Goal: Book appointment/travel/reservation

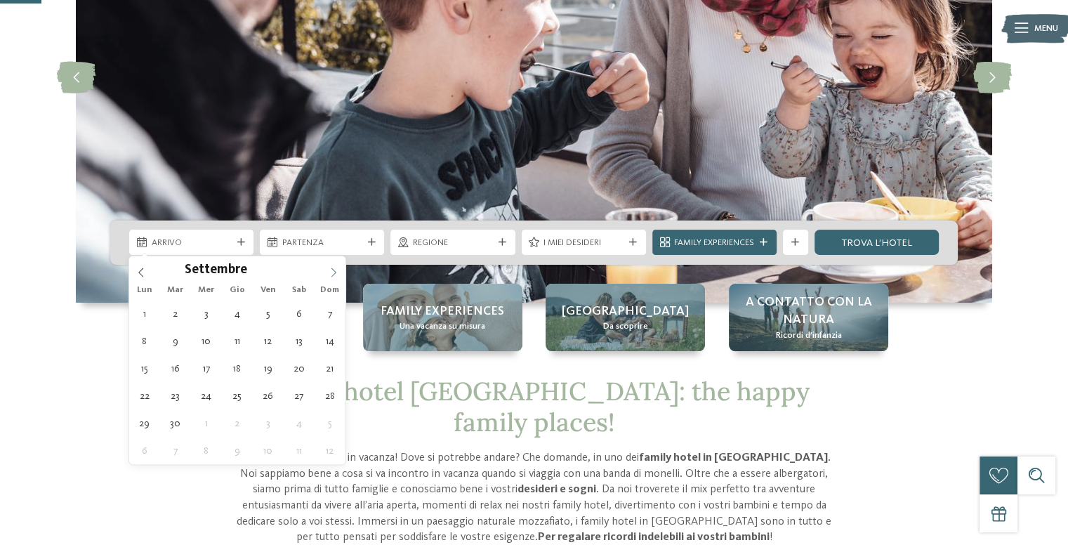
click at [333, 270] on icon at bounding box center [334, 272] width 10 height 10
type div "03.09.2025"
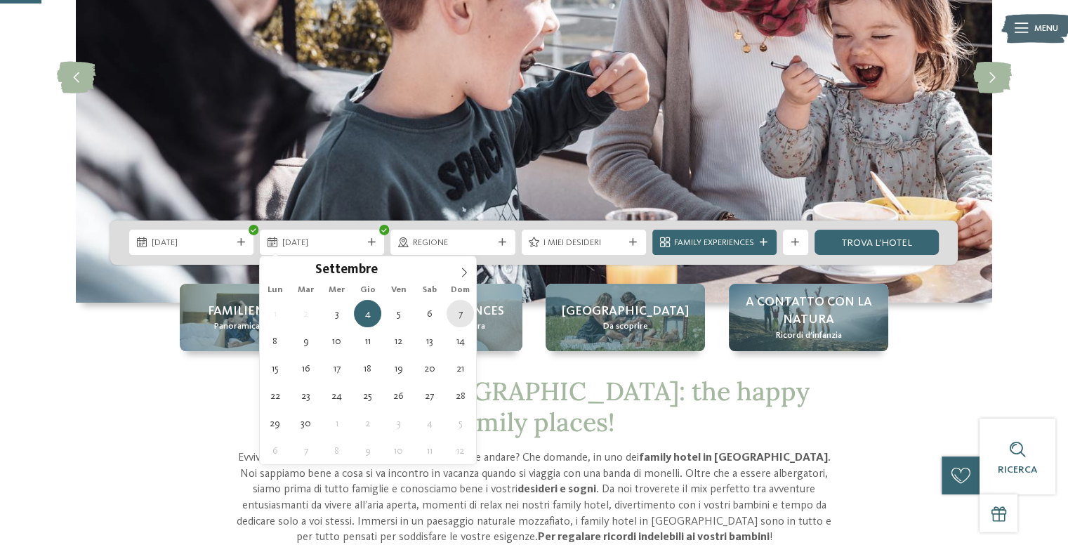
type div "07.09.2025"
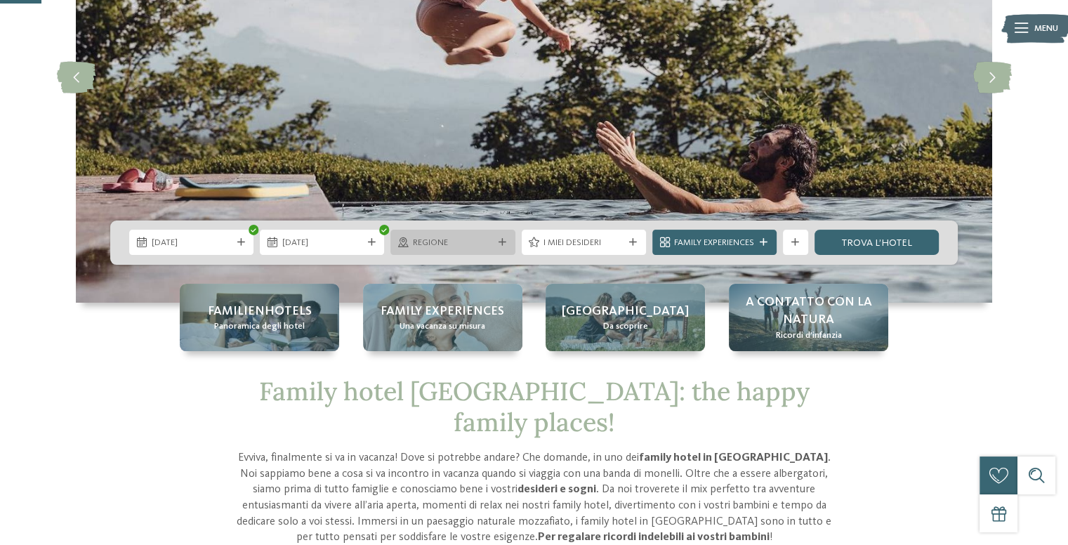
click at [510, 241] on div "Regione" at bounding box center [452, 242] width 124 height 25
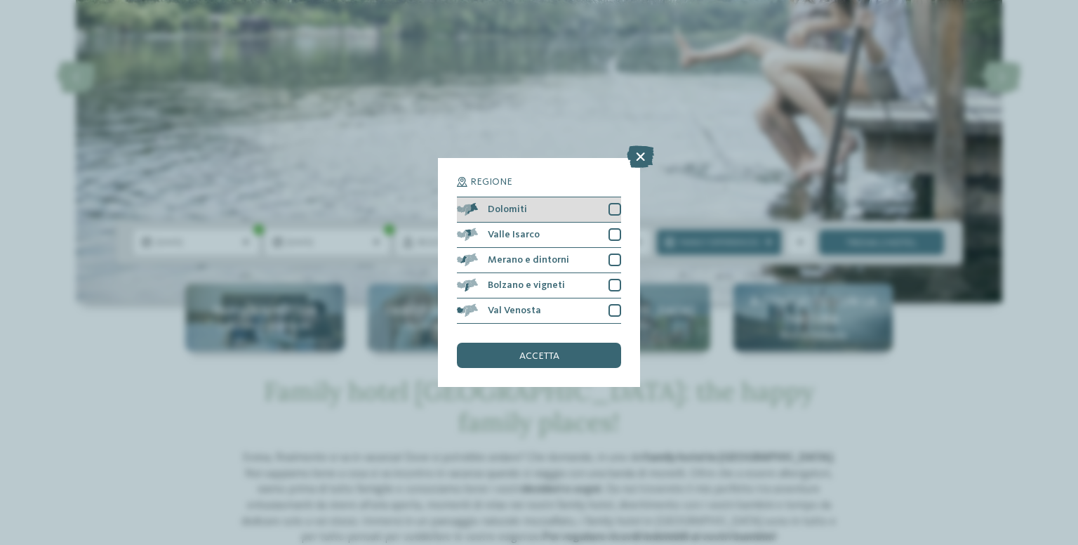
click at [615, 211] on div at bounding box center [615, 209] width 13 height 13
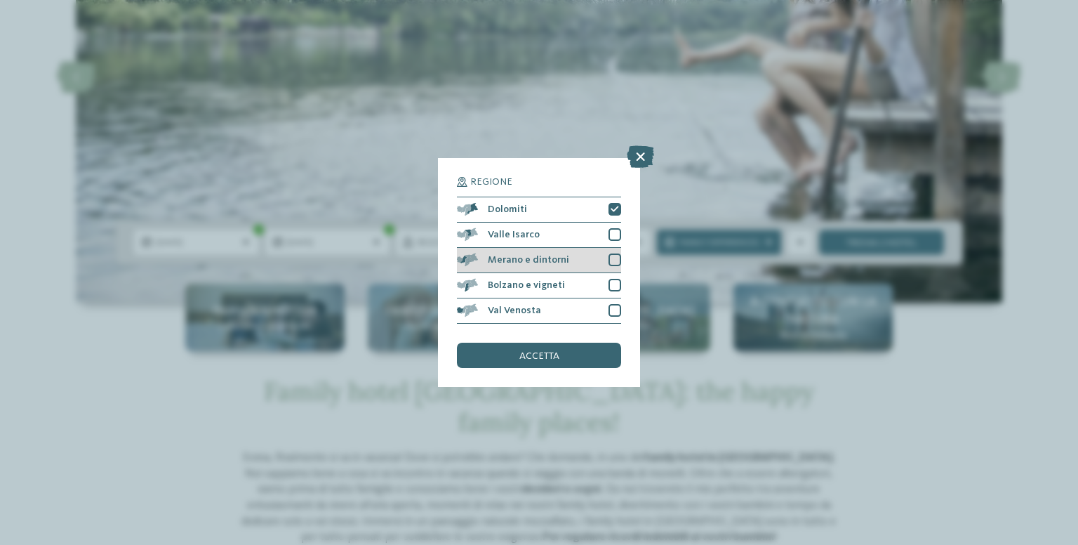
click at [611, 259] on div at bounding box center [615, 259] width 13 height 13
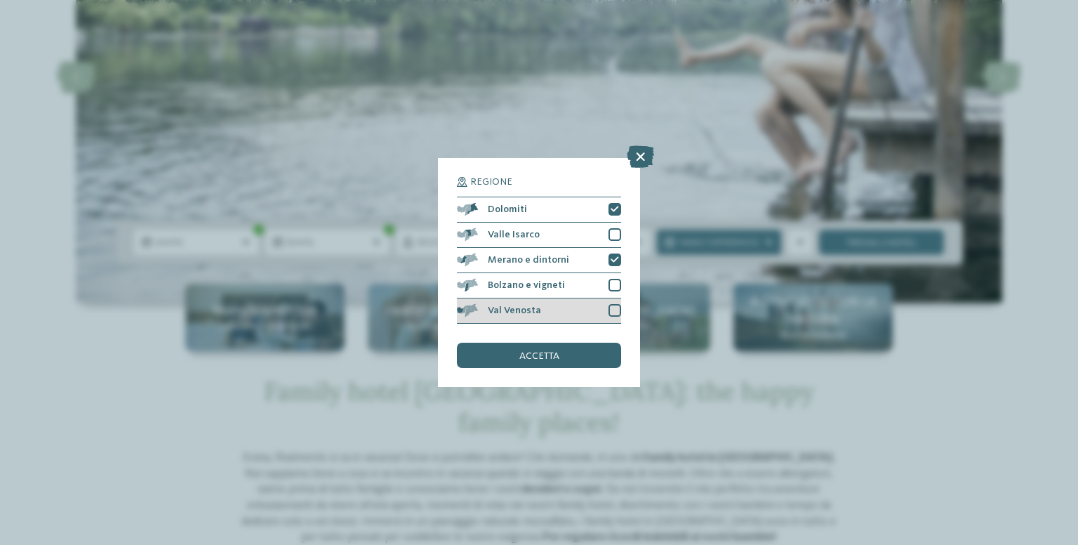
click at [609, 313] on div at bounding box center [615, 310] width 13 height 13
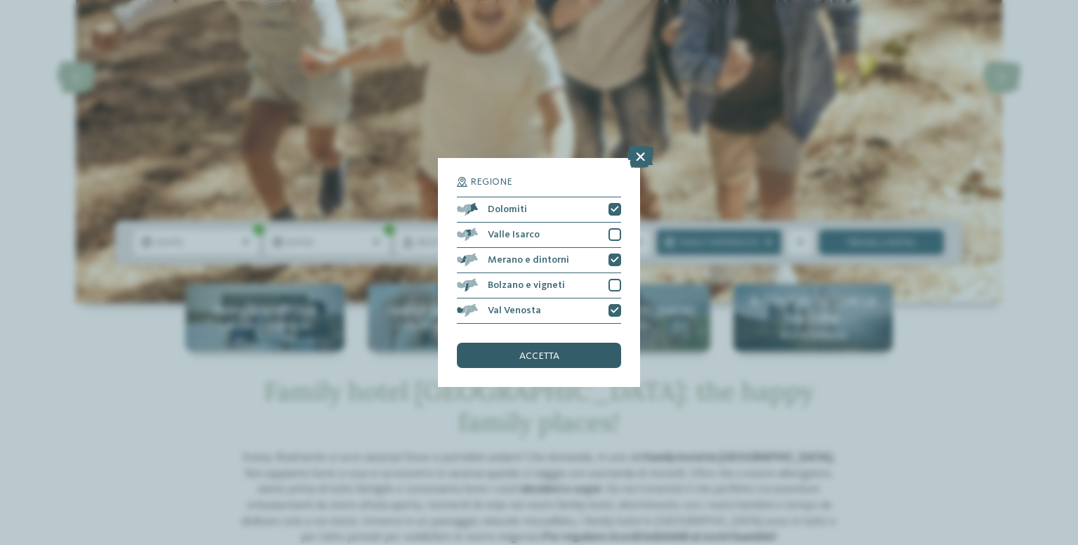
click at [556, 354] on span "accetta" at bounding box center [539, 356] width 40 height 10
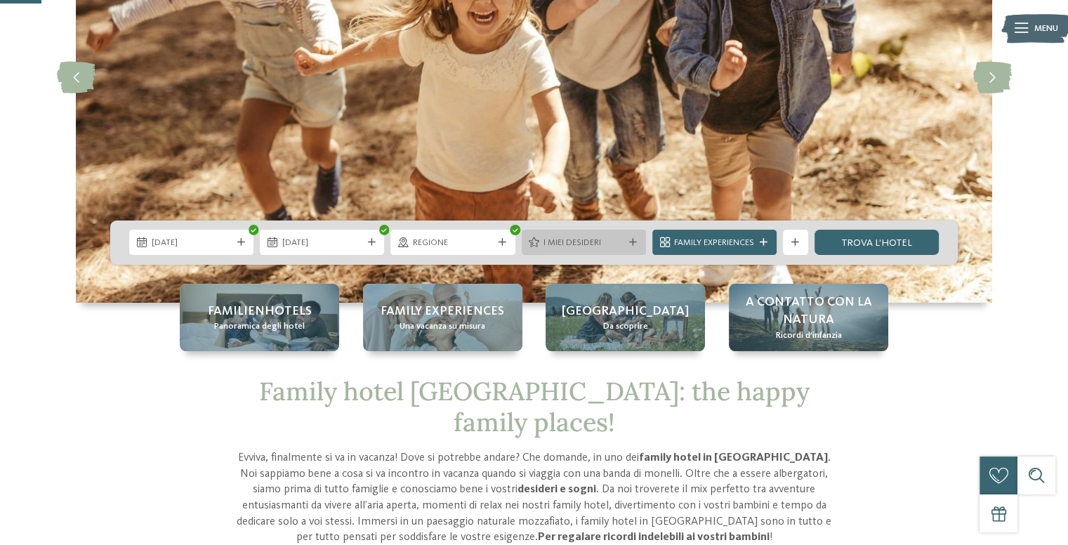
click at [637, 242] on div at bounding box center [633, 243] width 13 height 8
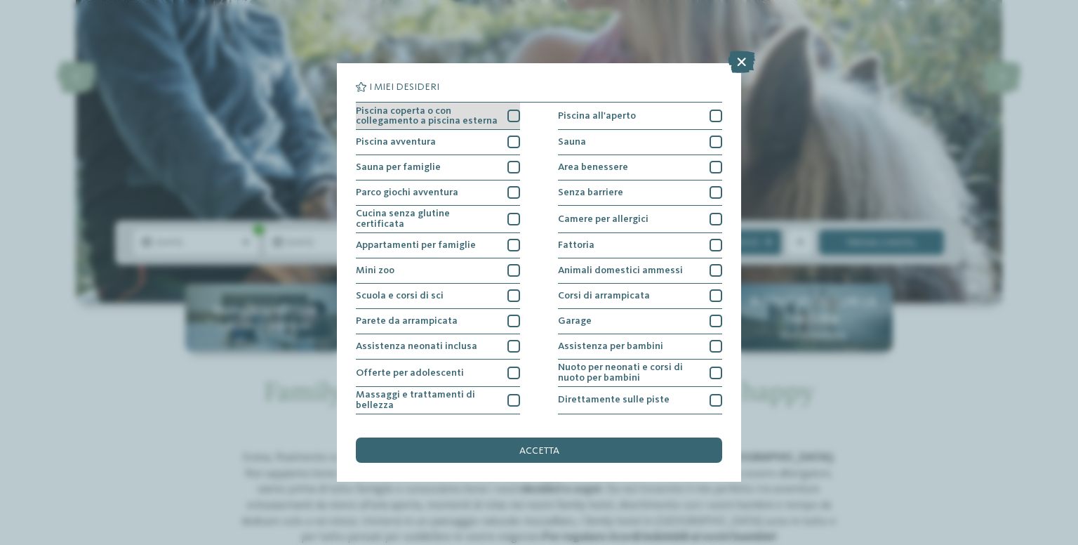
click at [510, 116] on div at bounding box center [514, 116] width 13 height 13
click at [508, 135] on div at bounding box center [514, 141] width 13 height 13
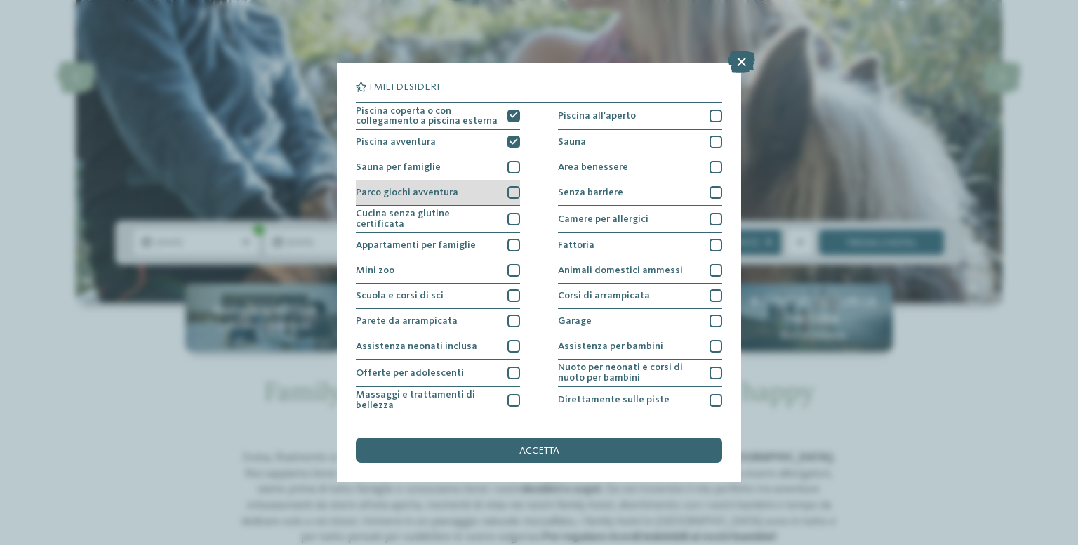
click at [508, 186] on div at bounding box center [514, 192] width 13 height 13
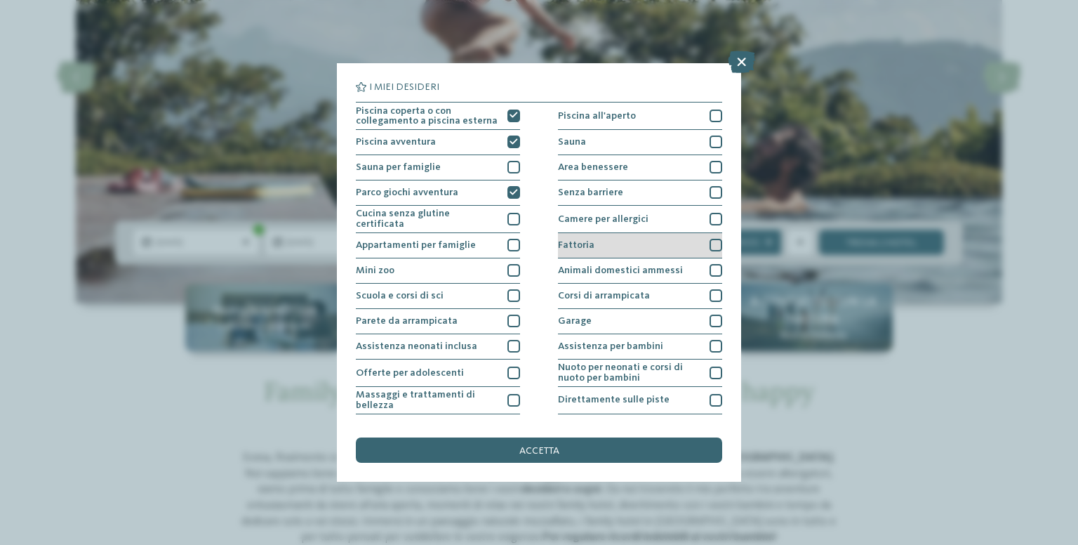
click at [710, 239] on div at bounding box center [716, 245] width 13 height 13
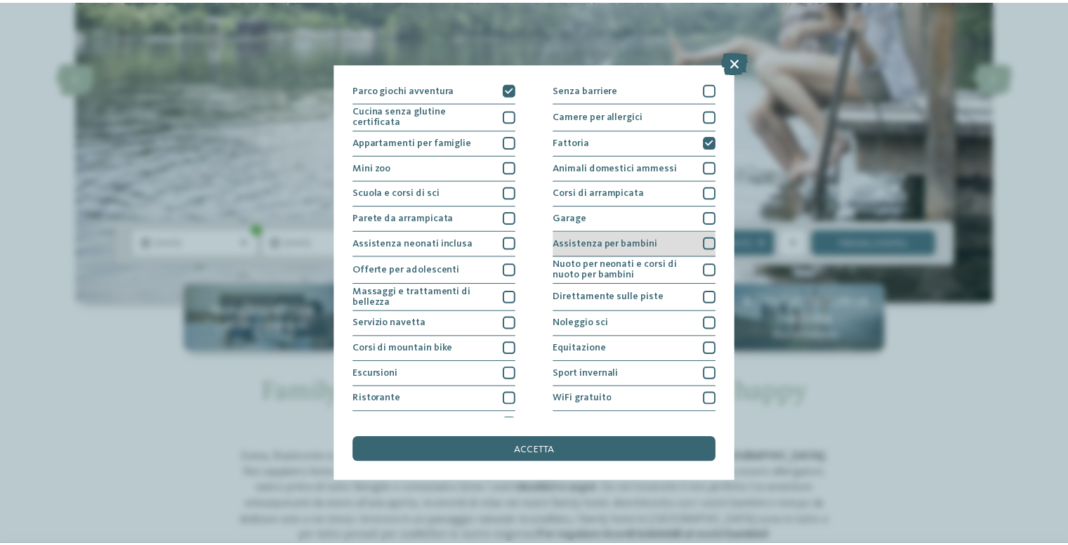
scroll to position [119, 0]
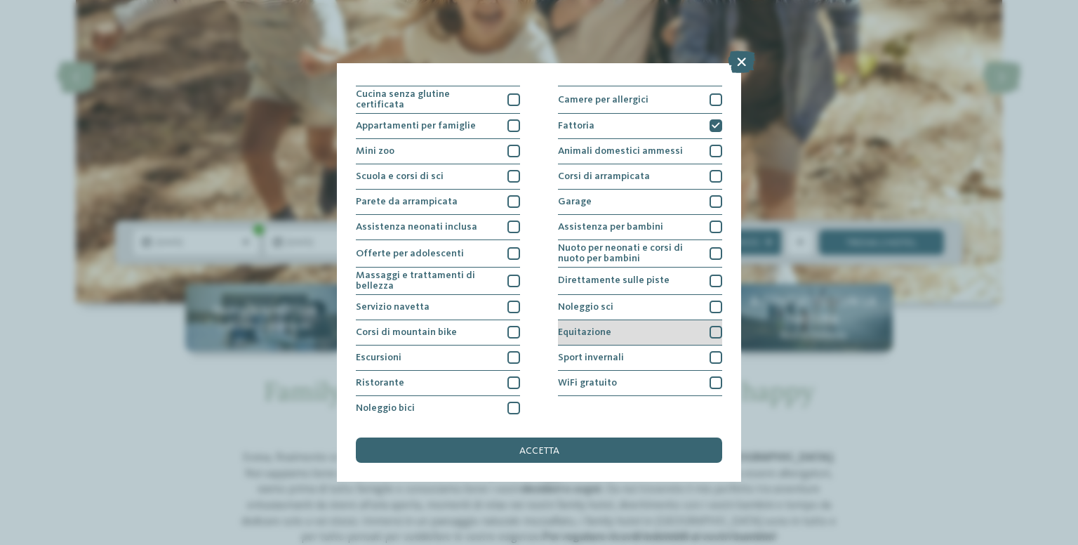
click at [710, 330] on div at bounding box center [716, 332] width 13 height 13
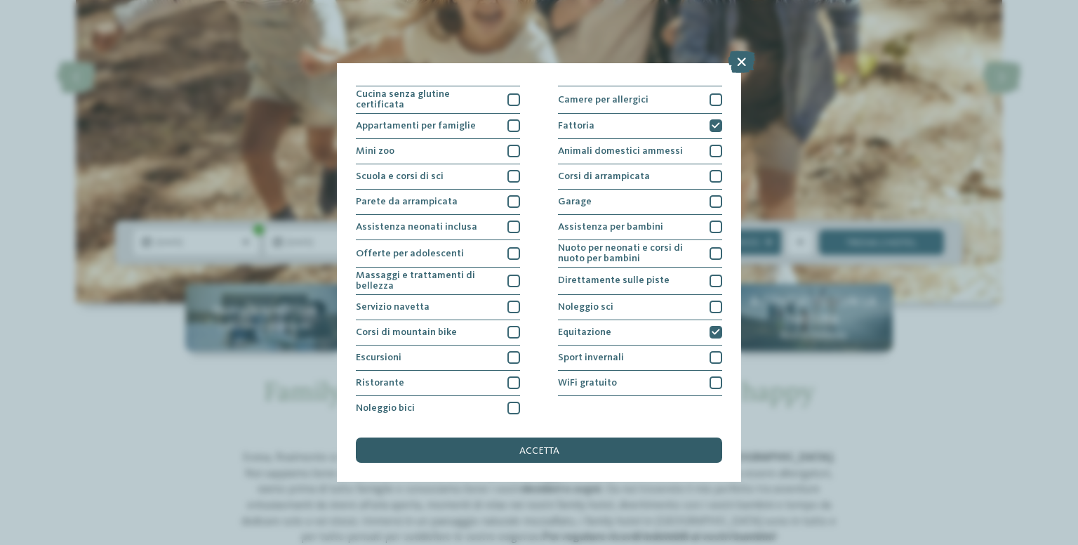
click at [528, 446] on span "accetta" at bounding box center [539, 451] width 40 height 10
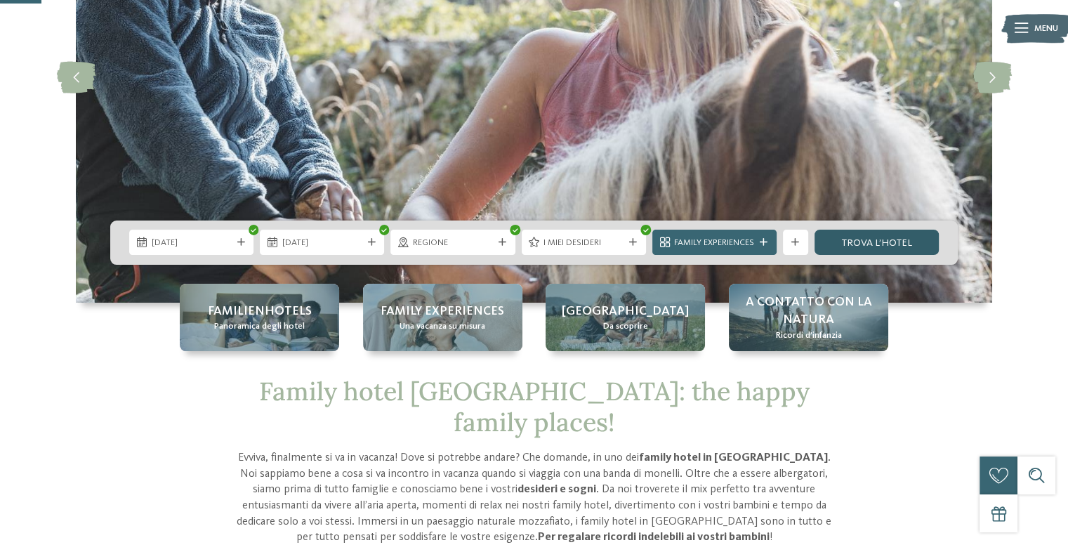
click at [860, 241] on link "trova l’hotel" at bounding box center [876, 242] width 124 height 25
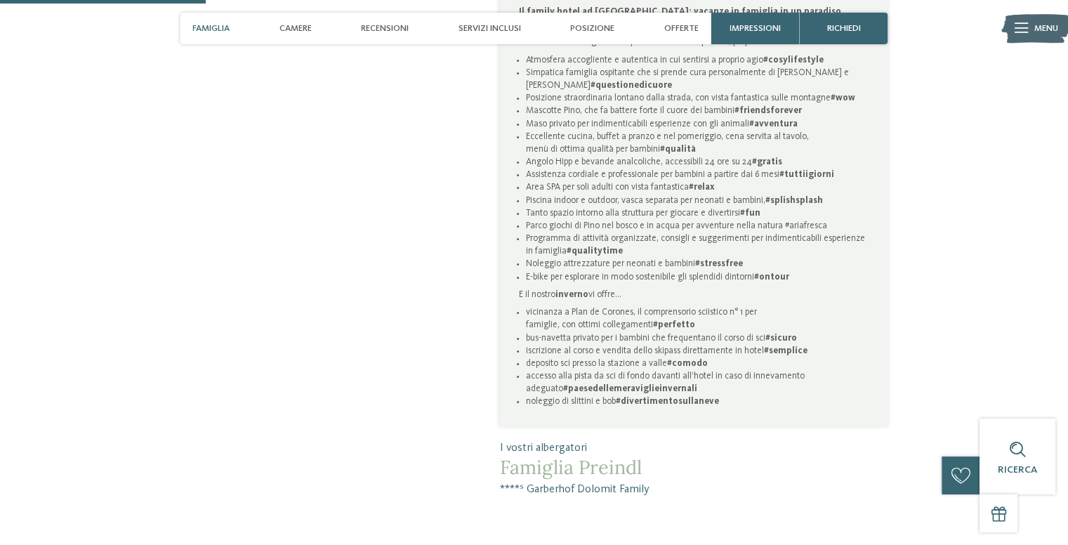
scroll to position [983, 0]
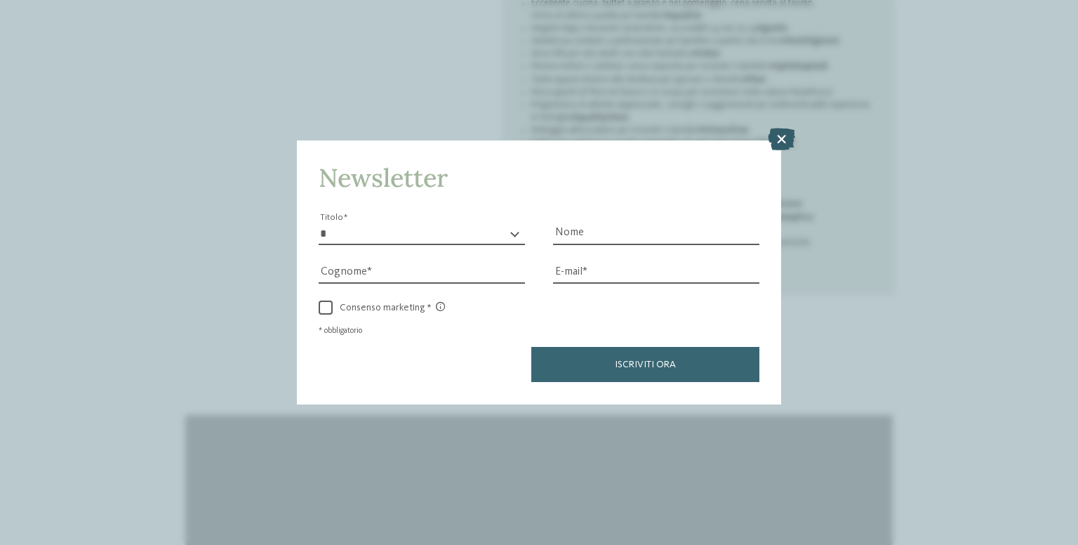
click at [778, 134] on icon at bounding box center [781, 139] width 27 height 22
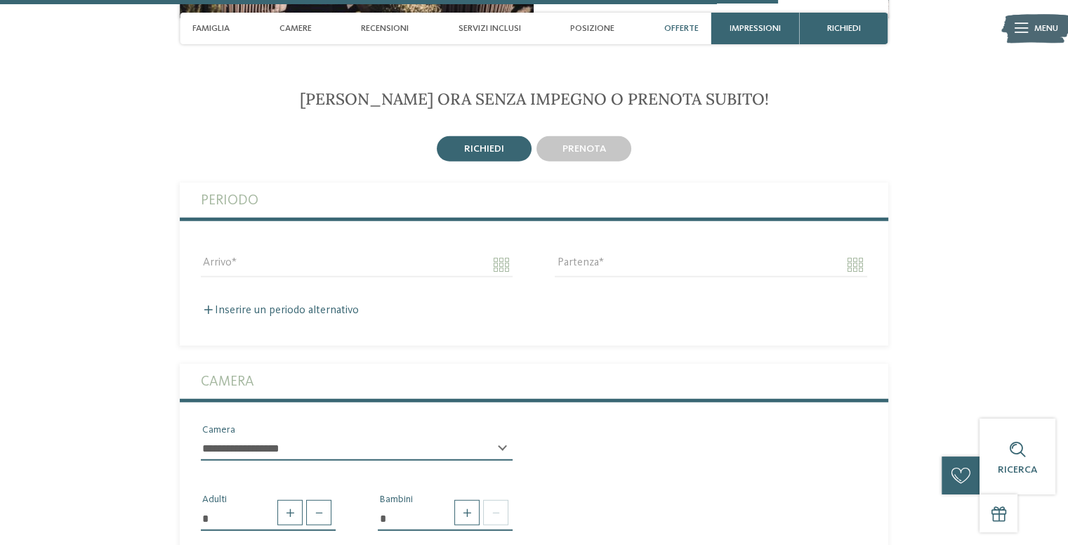
scroll to position [3650, 0]
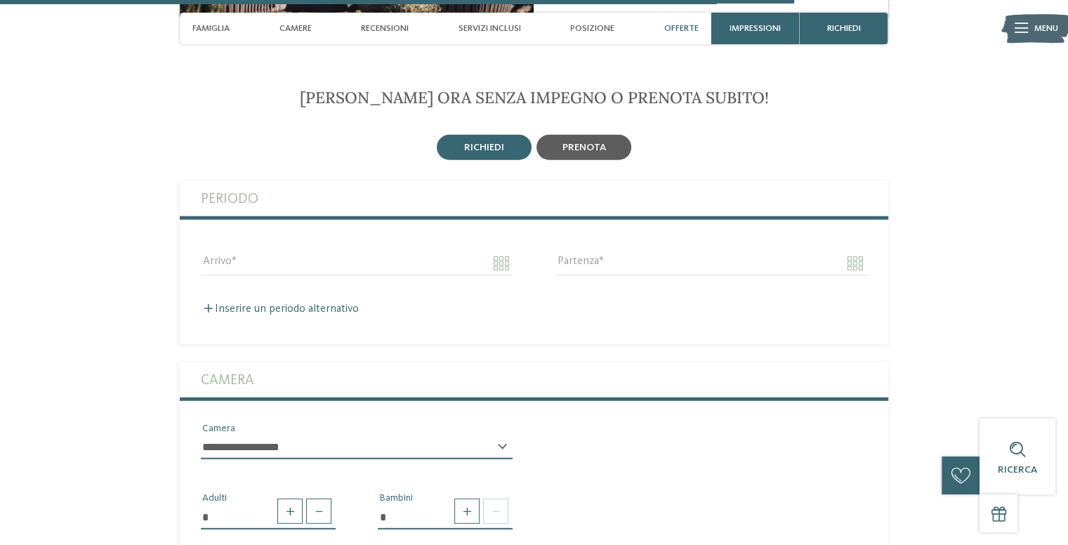
click at [604, 142] on span "prenota" at bounding box center [584, 147] width 44 height 10
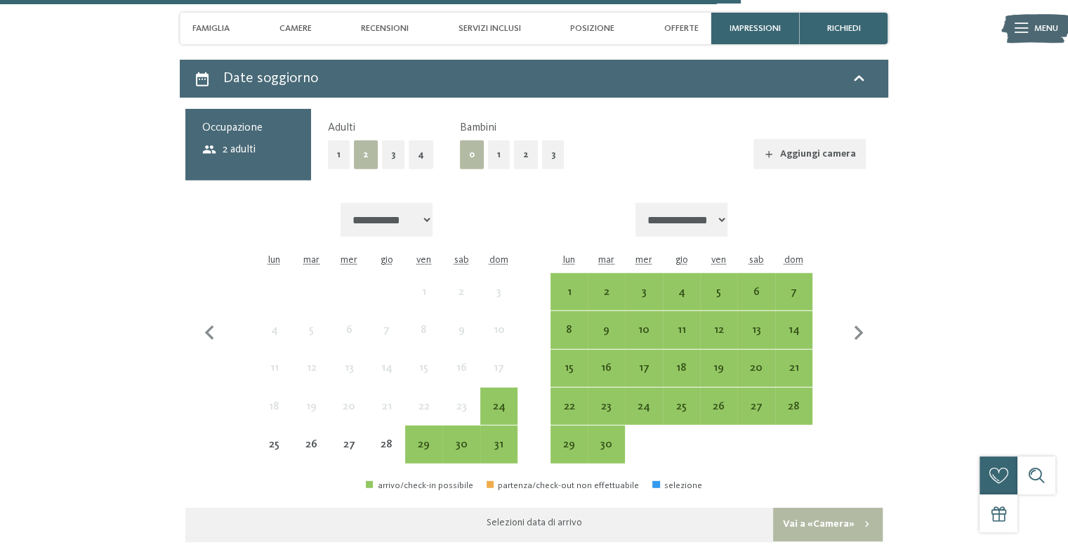
scroll to position [3791, 0]
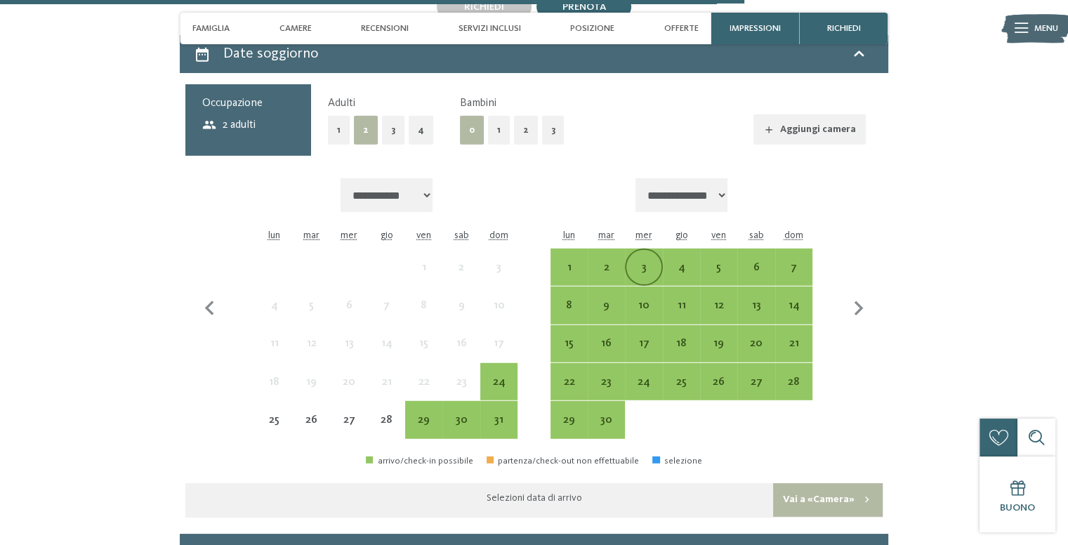
click at [640, 262] on div "3" at bounding box center [643, 279] width 34 height 34
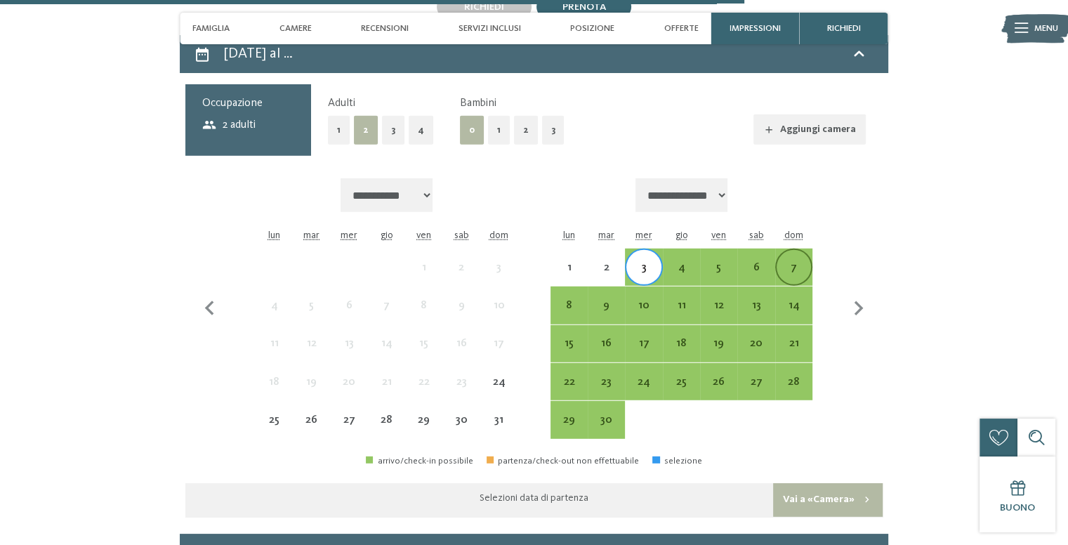
click at [797, 262] on div "7" at bounding box center [793, 279] width 34 height 34
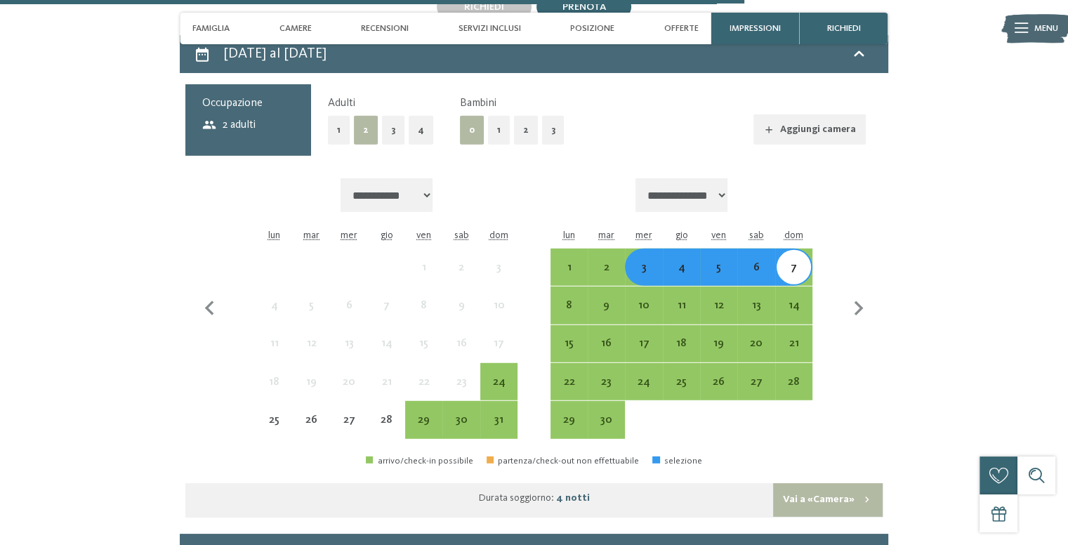
click at [526, 119] on button "2" at bounding box center [526, 130] width 24 height 29
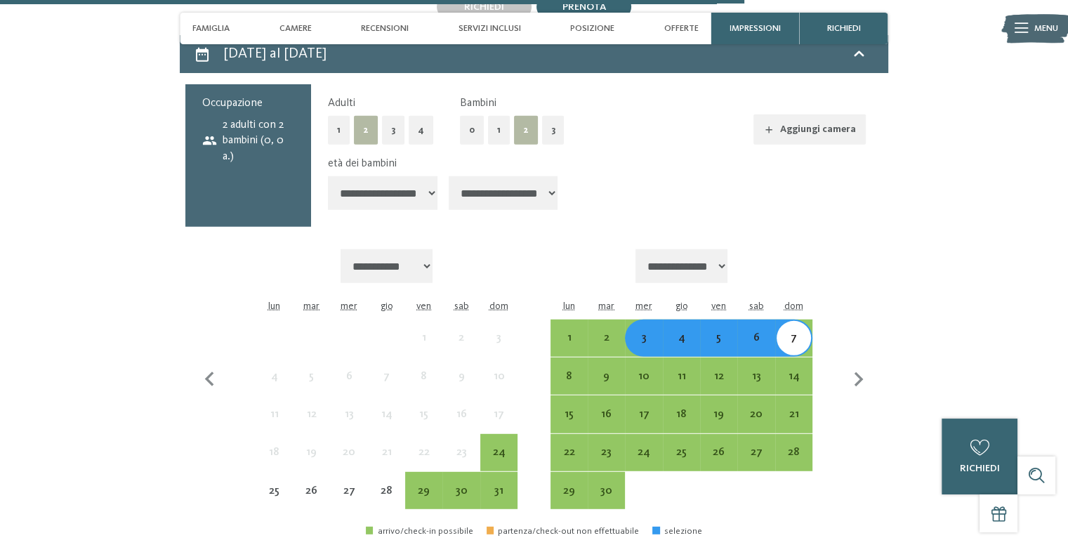
click at [519, 186] on select "**********" at bounding box center [504, 193] width 110 height 34
select select "*"
click at [450, 176] on select "**********" at bounding box center [504, 193] width 110 height 34
click at [429, 187] on select "**********" at bounding box center [383, 193] width 110 height 34
select select "*"
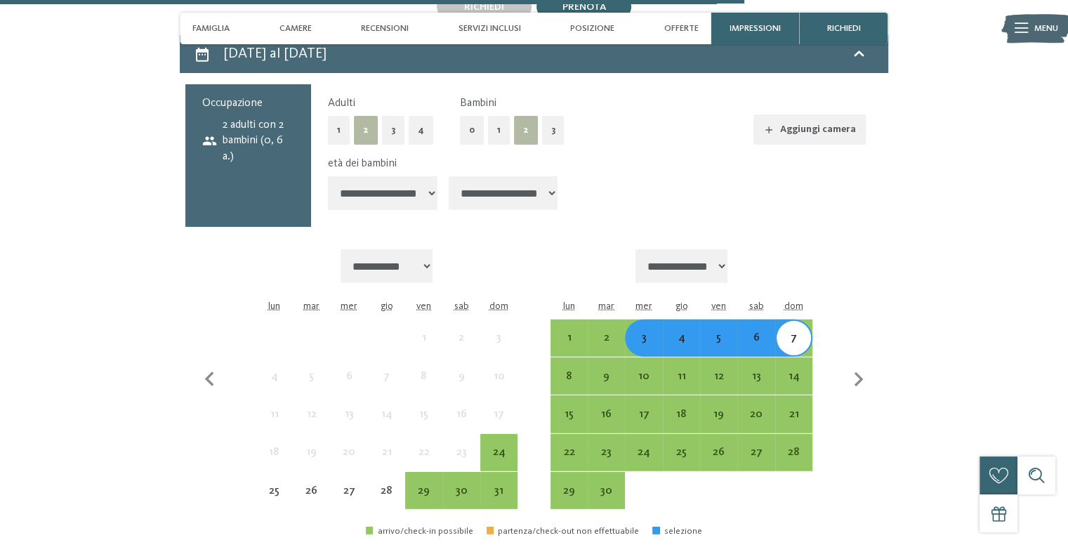
click at [328, 176] on select "**********" at bounding box center [383, 193] width 110 height 34
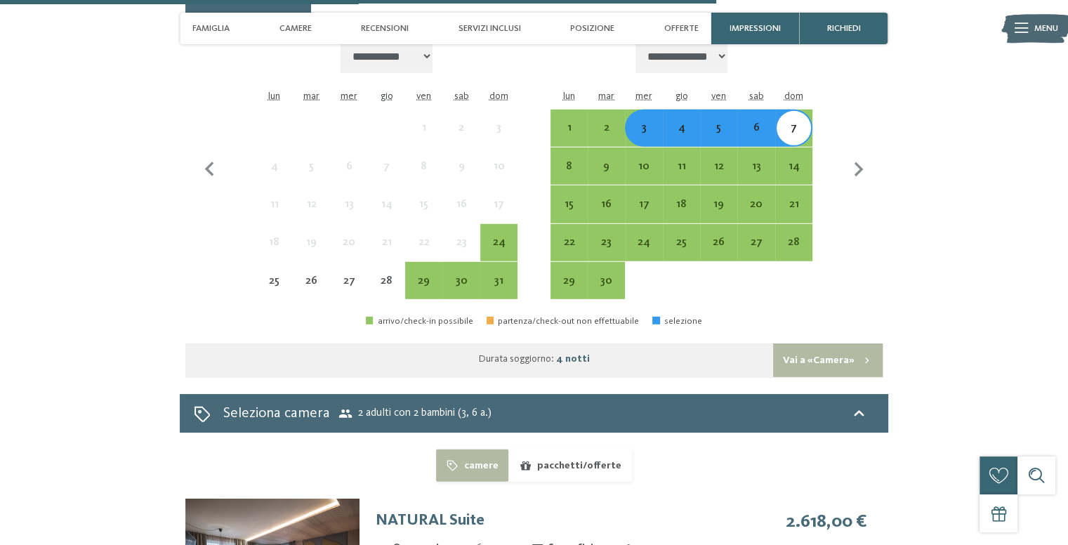
scroll to position [4001, 0]
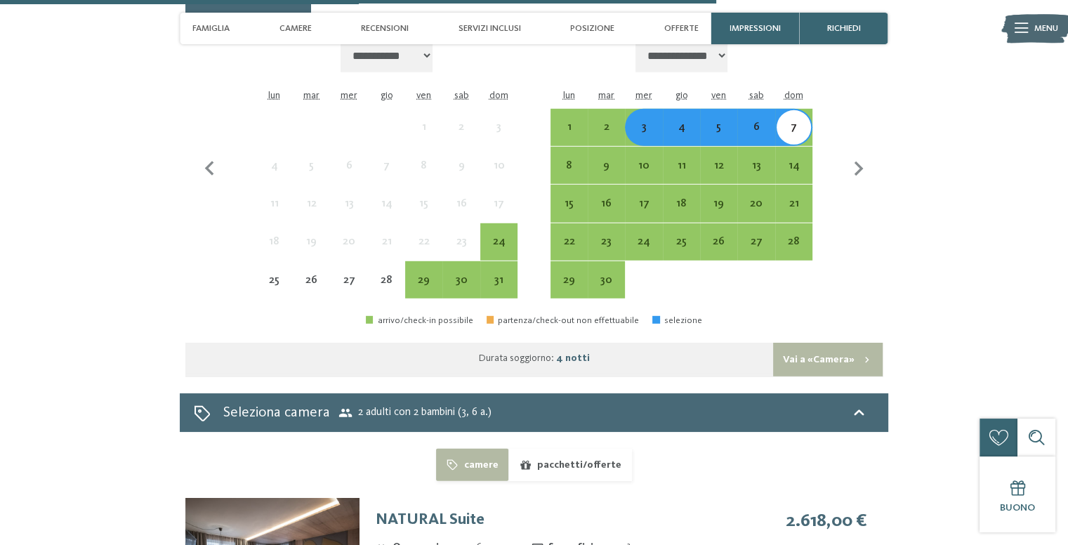
click at [822, 343] on button "Vai a «Camera»" at bounding box center [828, 360] width 110 height 34
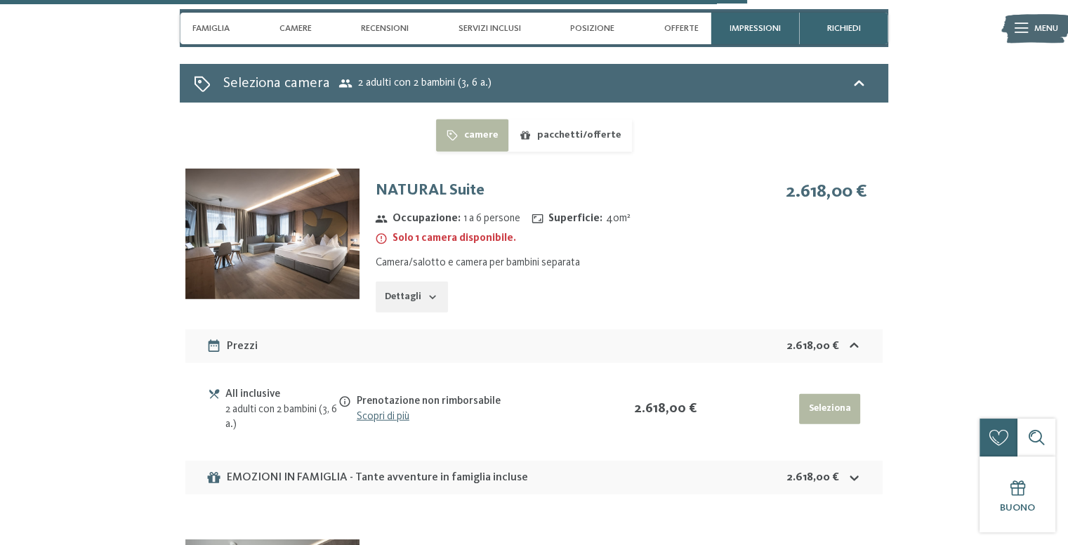
scroll to position [3814, 0]
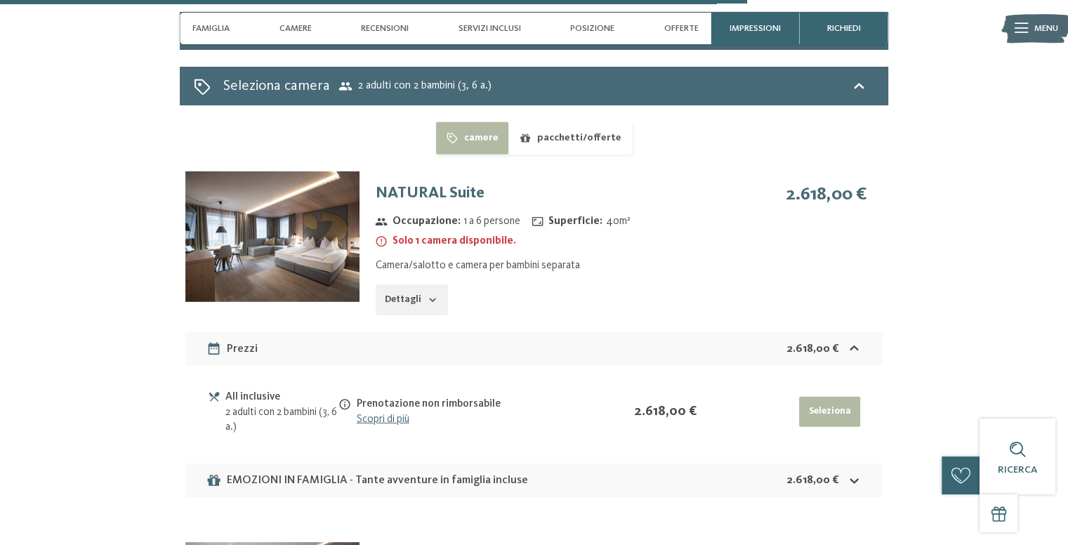
click at [341, 398] on icon at bounding box center [344, 404] width 13 height 13
click at [410, 288] on button "Dettagli" at bounding box center [412, 299] width 72 height 31
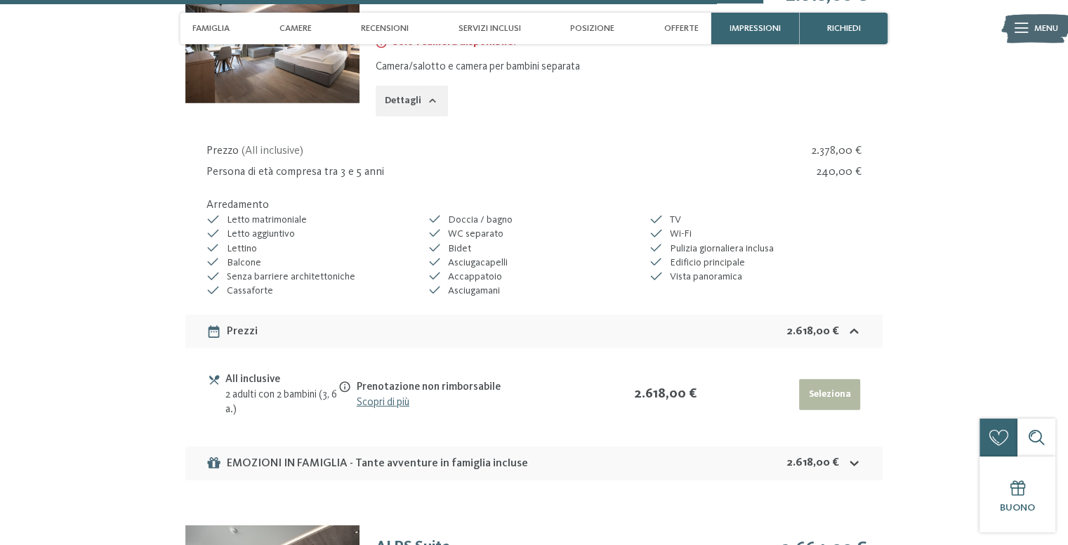
scroll to position [4024, 0]
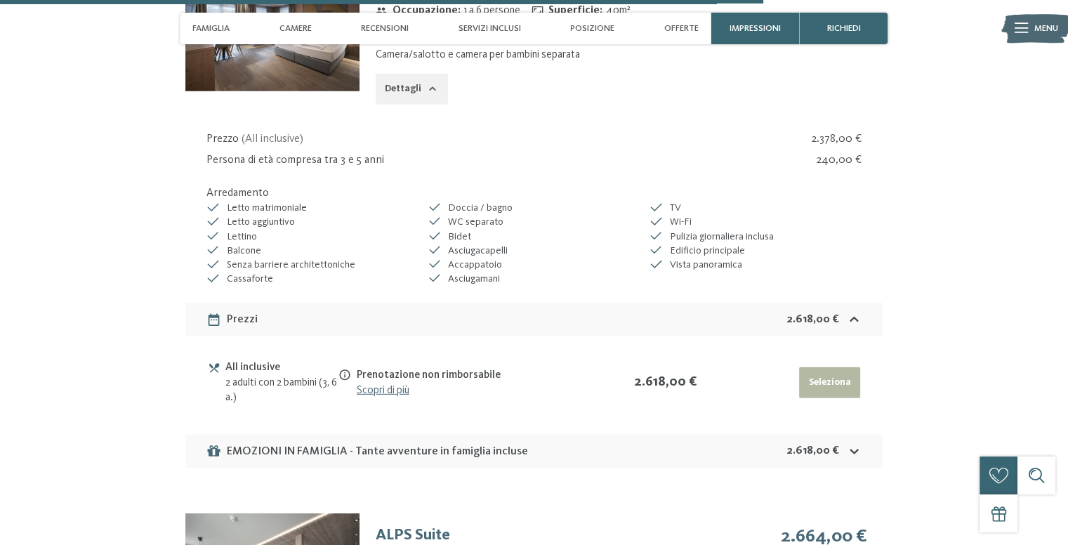
click at [856, 312] on icon at bounding box center [854, 319] width 15 height 15
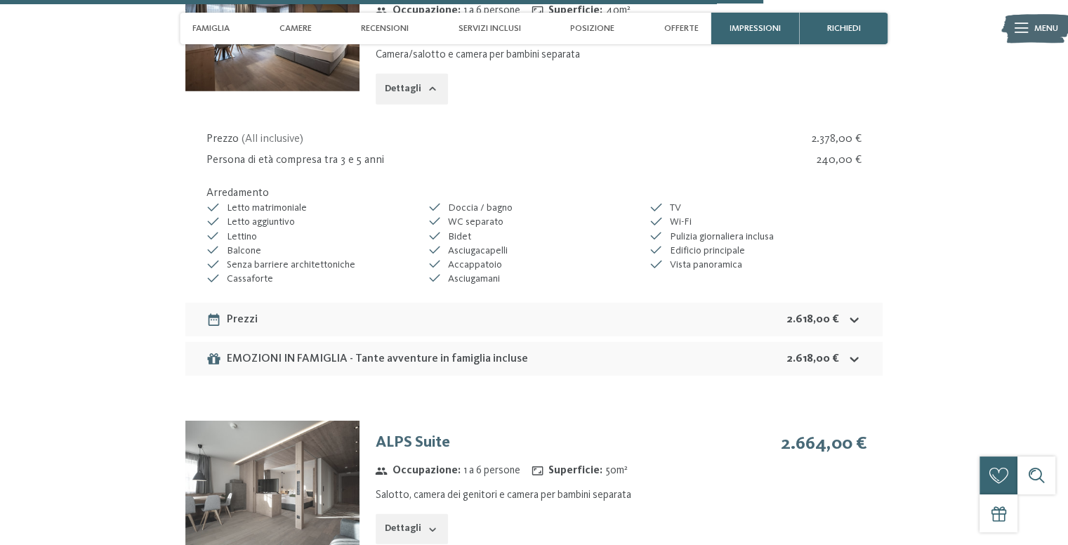
click at [856, 312] on icon at bounding box center [854, 319] width 15 height 15
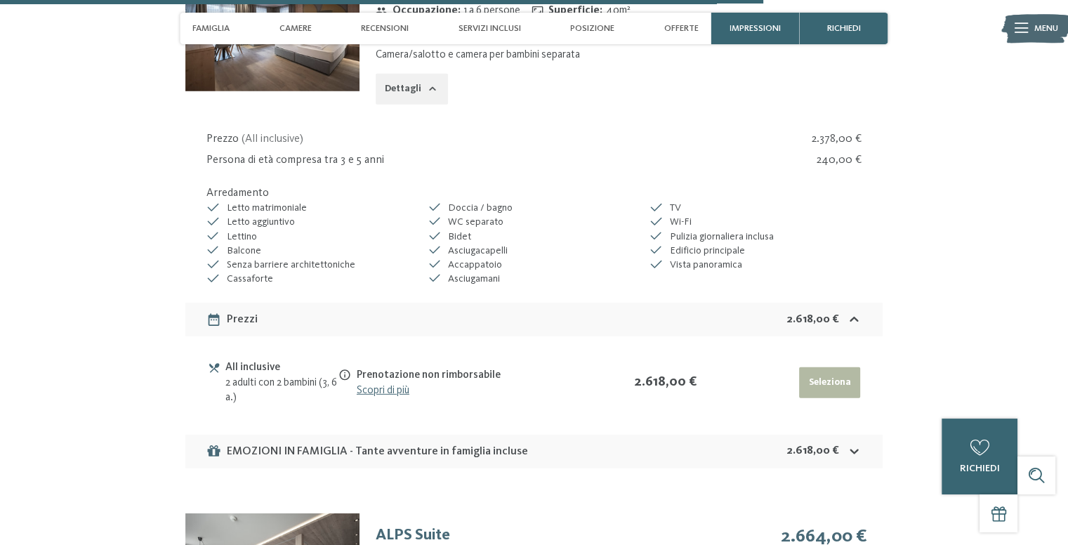
click at [849, 444] on icon at bounding box center [854, 451] width 15 height 15
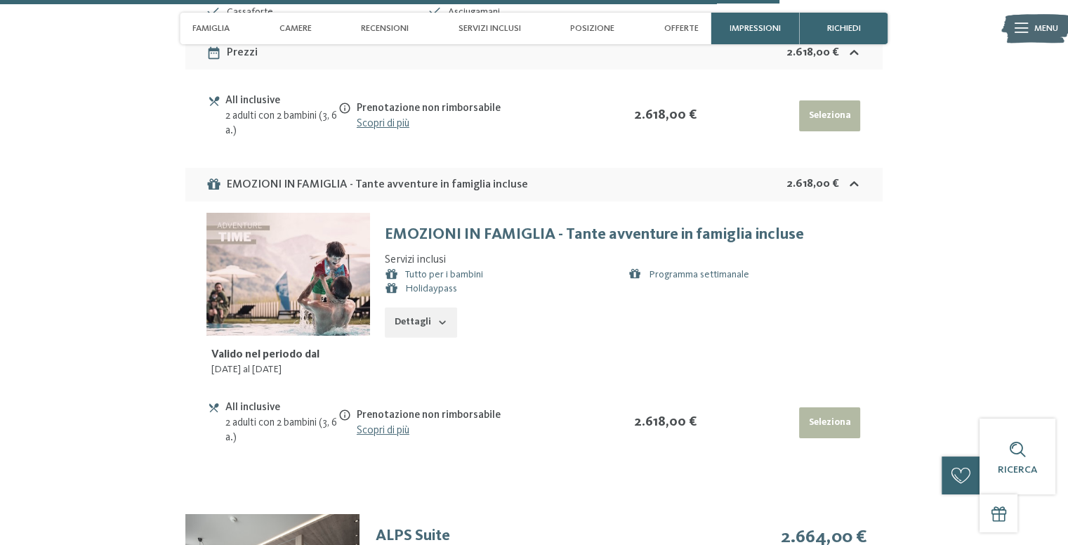
scroll to position [4305, 0]
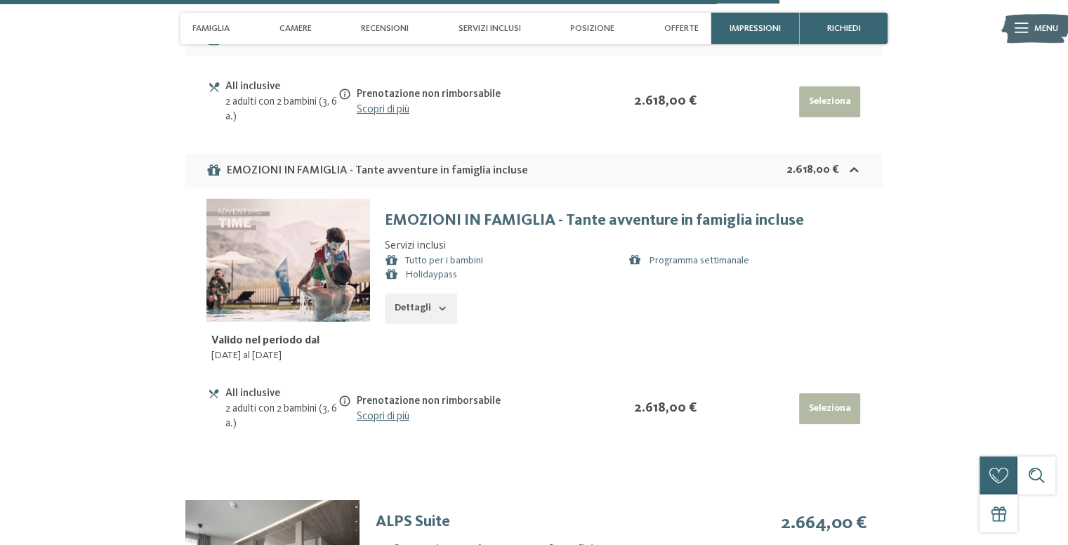
click at [423, 302] on button "Dettagli" at bounding box center [421, 308] width 72 height 31
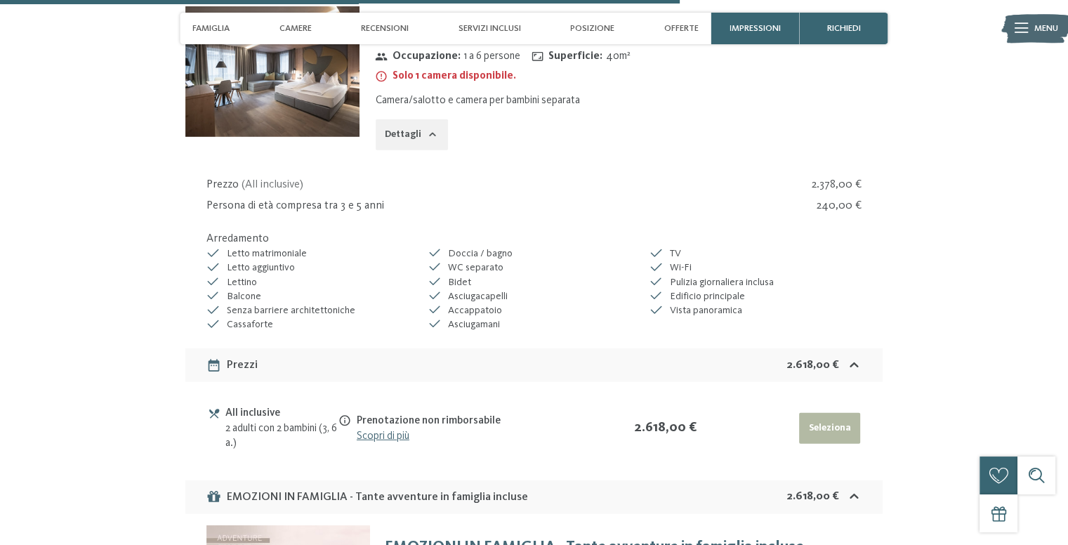
scroll to position [3814, 0]
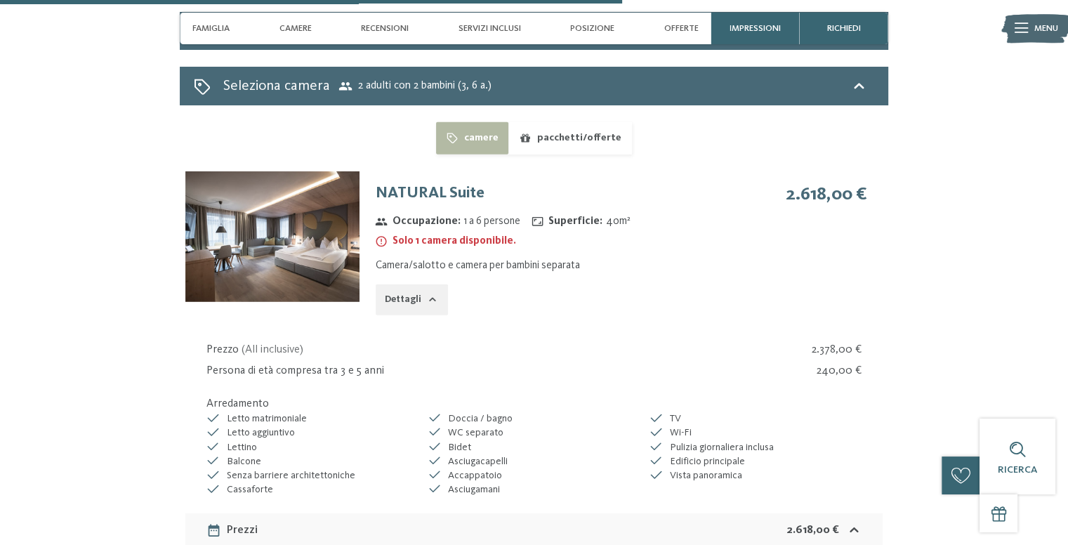
click at [269, 248] on img at bounding box center [272, 236] width 174 height 131
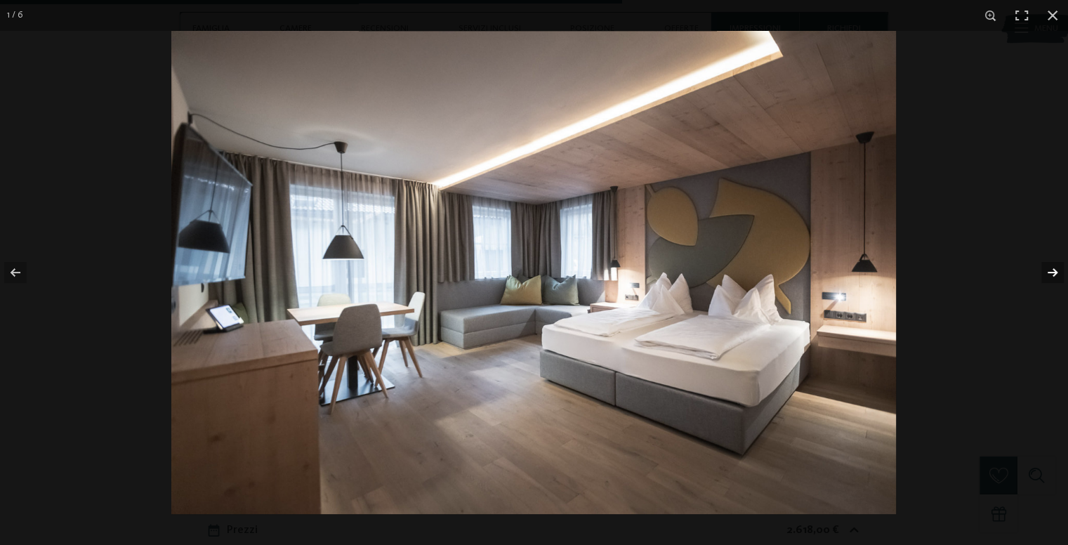
click at [1050, 273] on button "button" at bounding box center [1043, 272] width 49 height 70
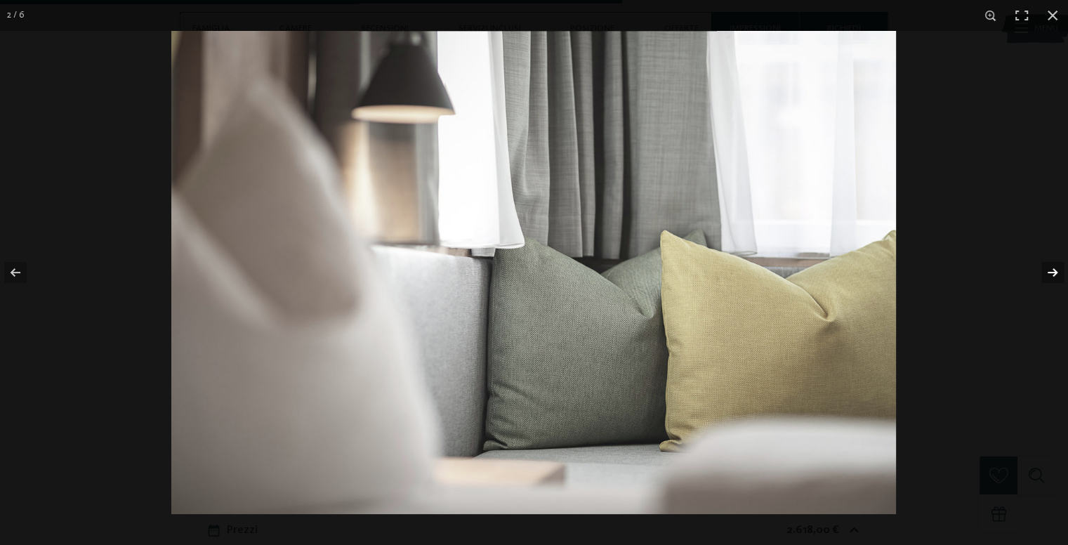
click at [1050, 273] on button "button" at bounding box center [1043, 272] width 49 height 70
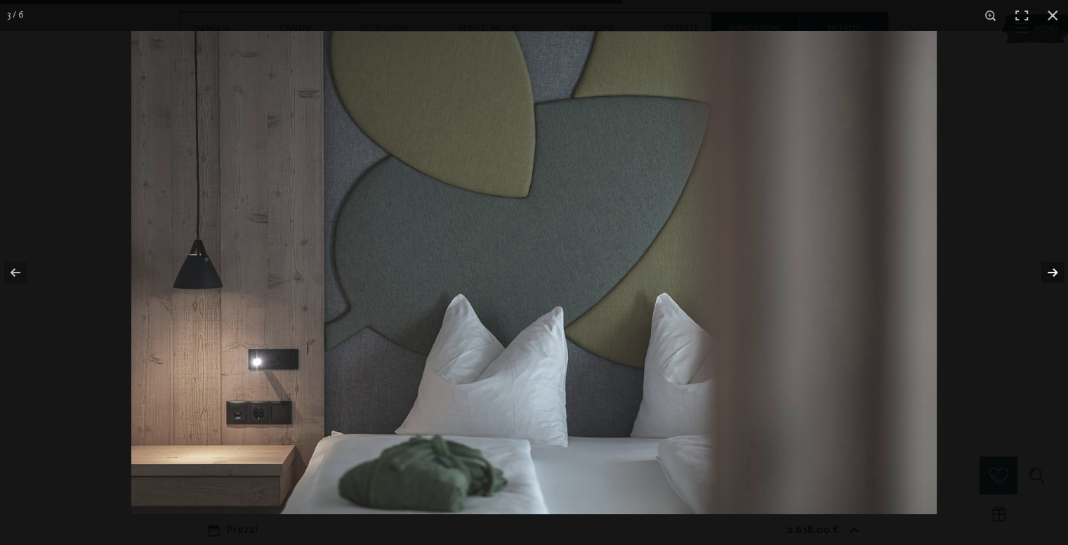
click at [1050, 273] on button "button" at bounding box center [1043, 272] width 49 height 70
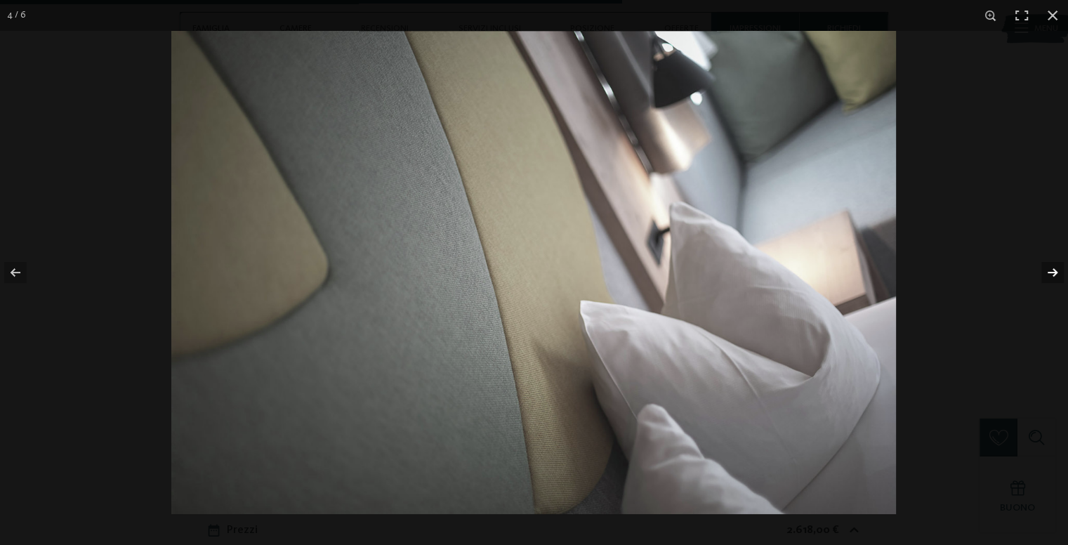
click at [1050, 273] on button "button" at bounding box center [1043, 272] width 49 height 70
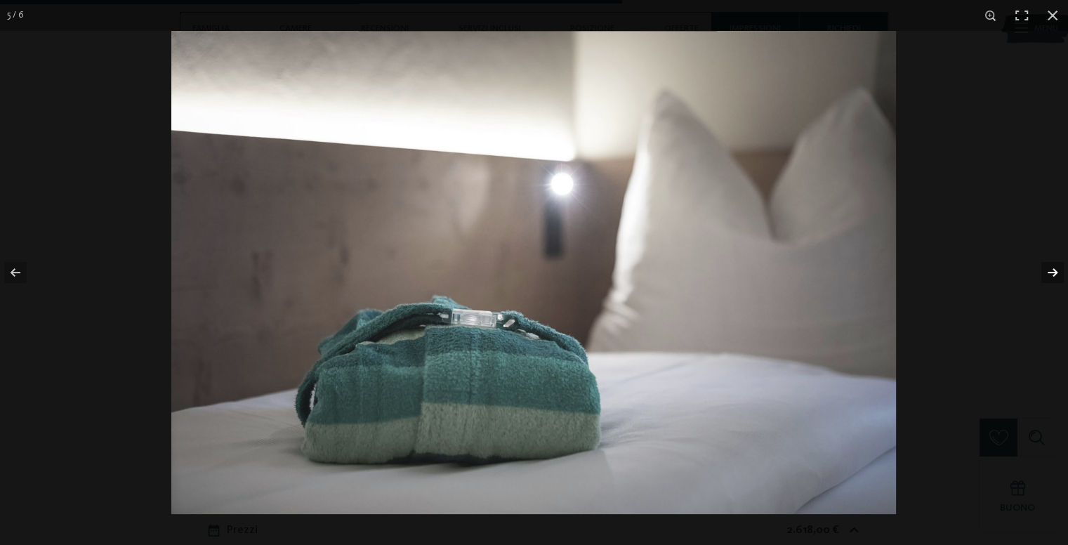
click at [1050, 273] on button "button" at bounding box center [1043, 272] width 49 height 70
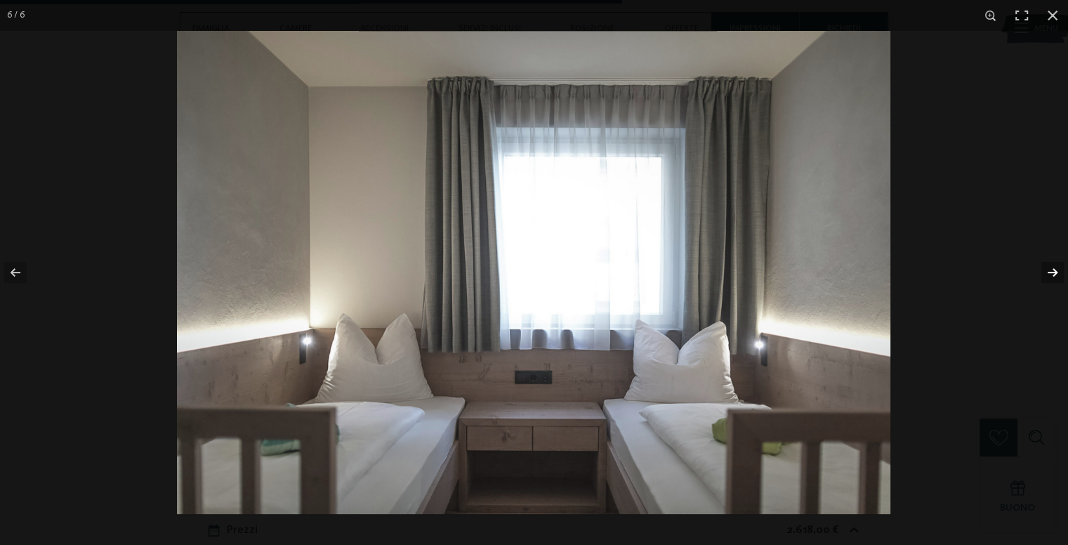
click at [1050, 273] on button "button" at bounding box center [1043, 272] width 49 height 70
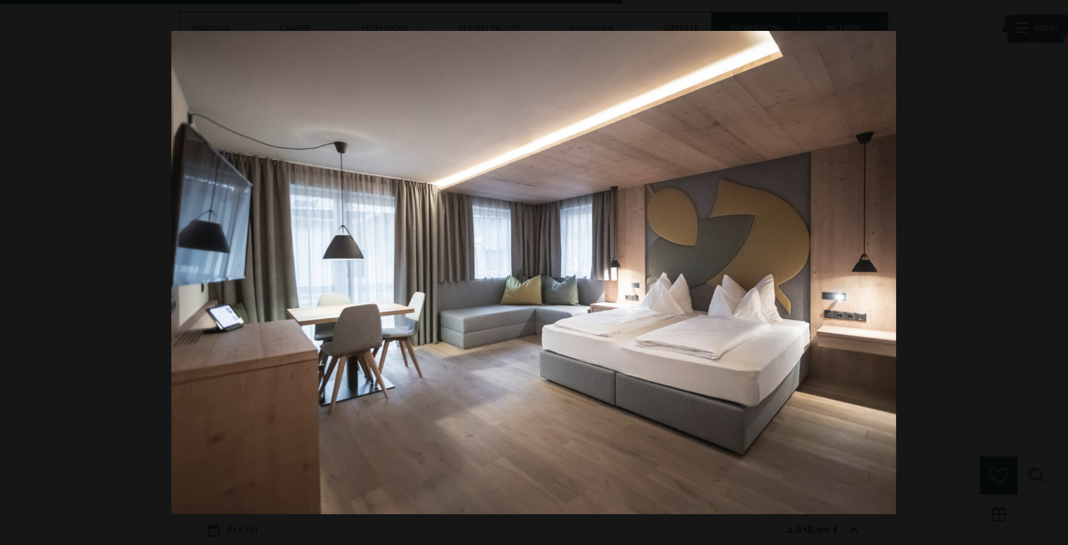
click at [1050, 273] on button "button" at bounding box center [1043, 272] width 49 height 70
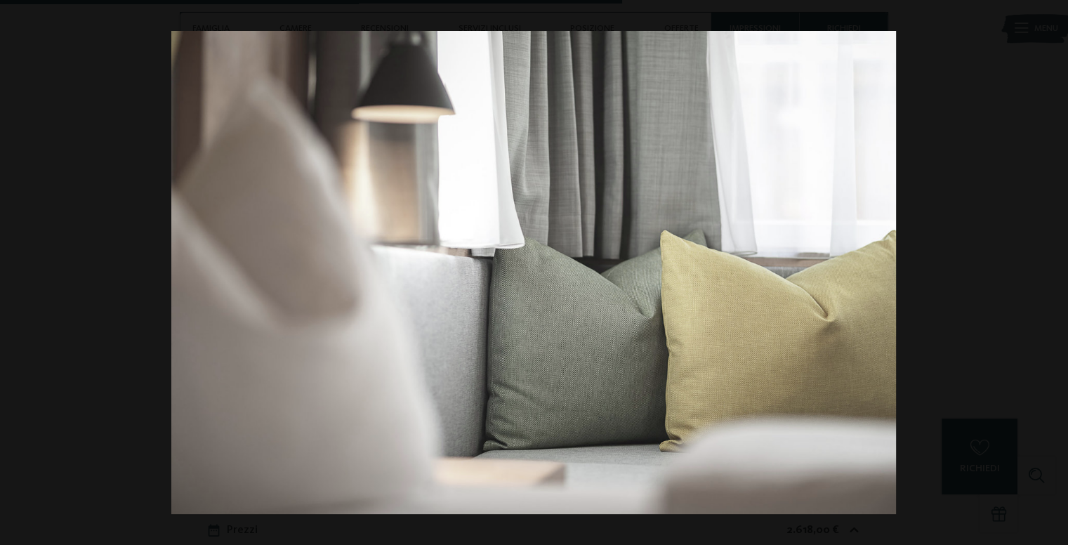
click at [1050, 273] on button "button" at bounding box center [1043, 272] width 49 height 70
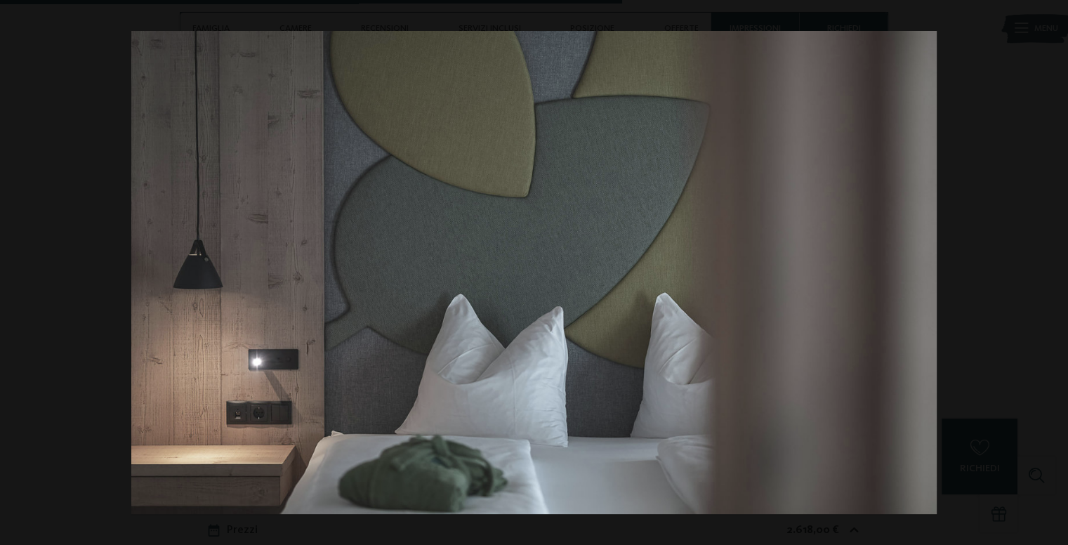
click at [1050, 273] on button "button" at bounding box center [1043, 272] width 49 height 70
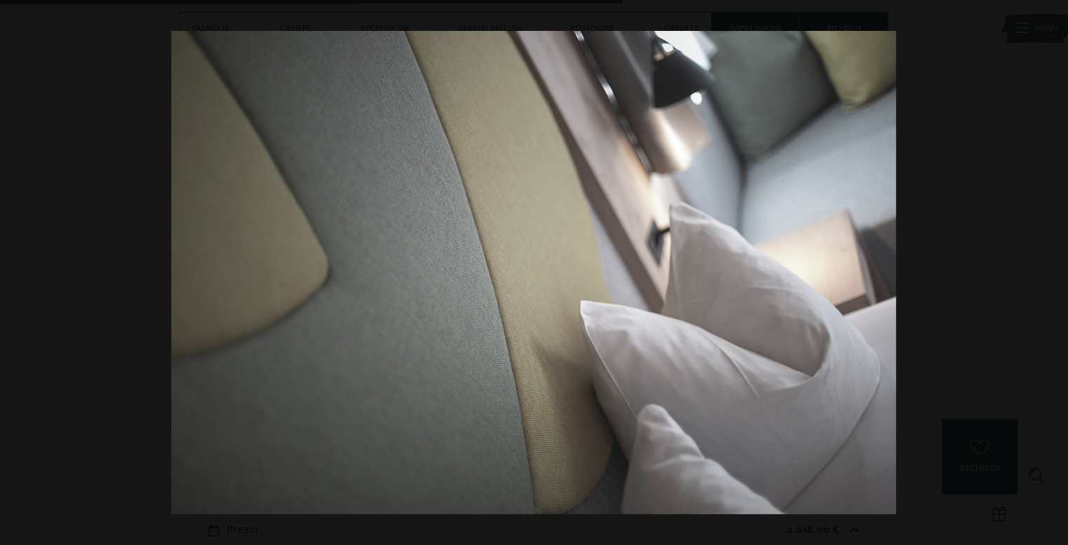
click at [1050, 273] on button "button" at bounding box center [1043, 272] width 49 height 70
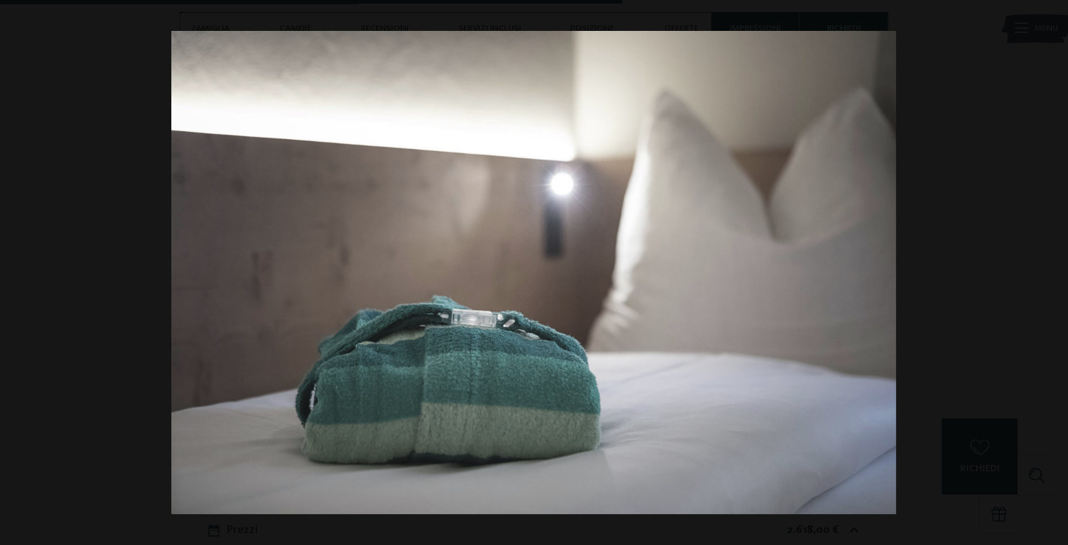
click at [1050, 273] on button "button" at bounding box center [1043, 272] width 49 height 70
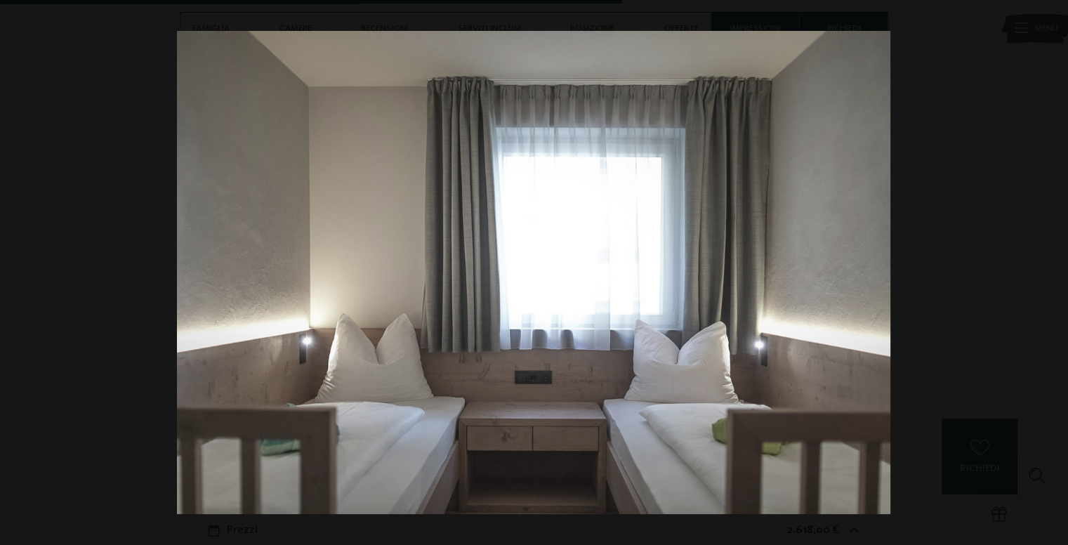
click at [1050, 273] on button "button" at bounding box center [1043, 272] width 49 height 70
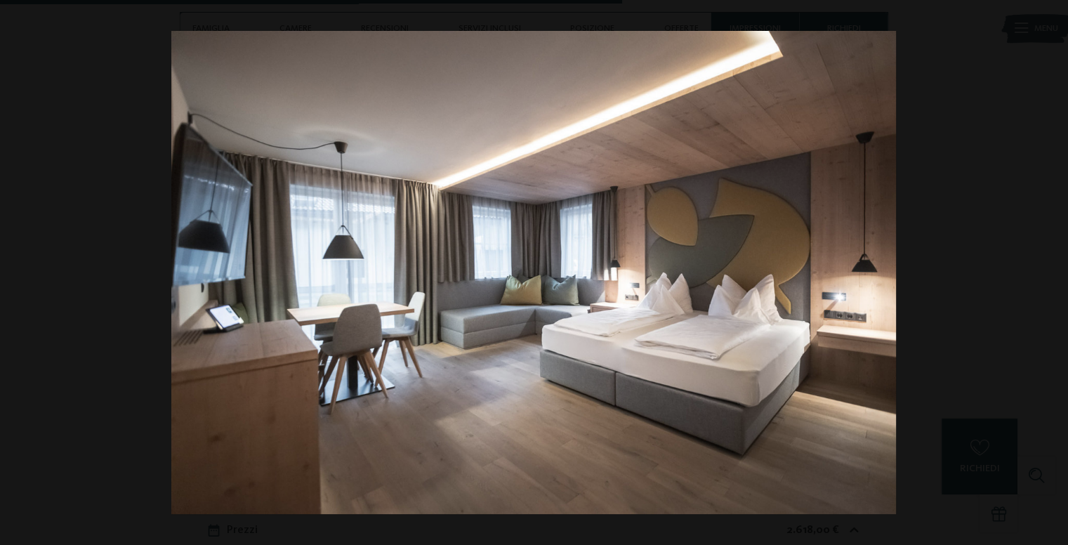
click at [1050, 273] on button "button" at bounding box center [1043, 272] width 49 height 70
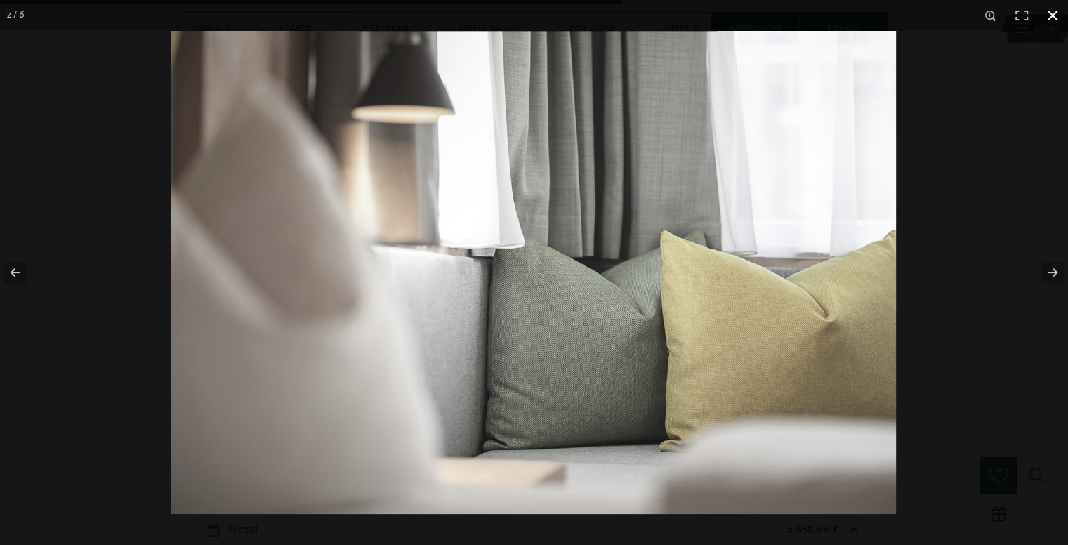
click at [1051, 10] on button "button" at bounding box center [1052, 15] width 31 height 31
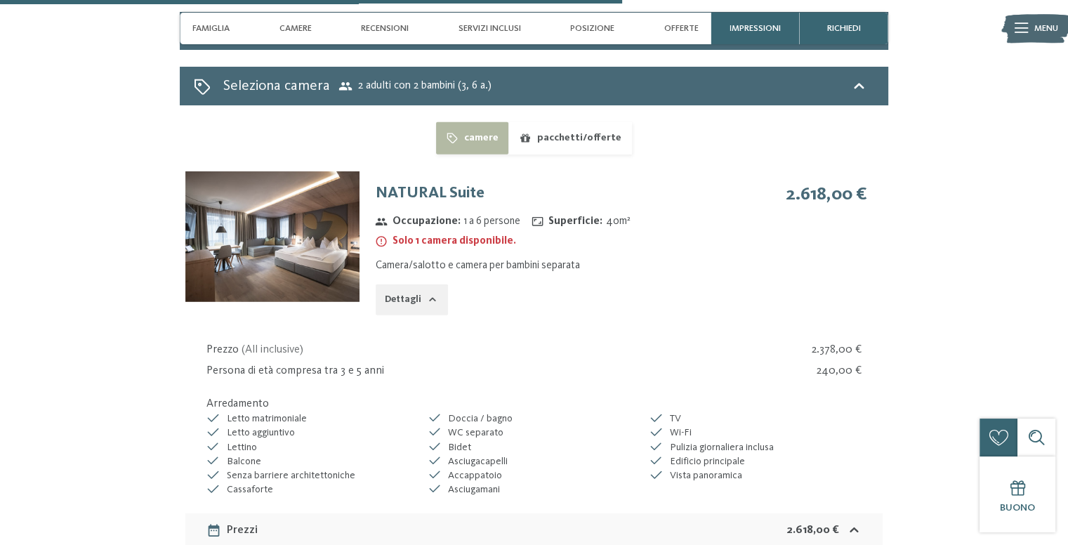
click at [601, 128] on button "pacchetti/offerte" at bounding box center [569, 138] width 123 height 32
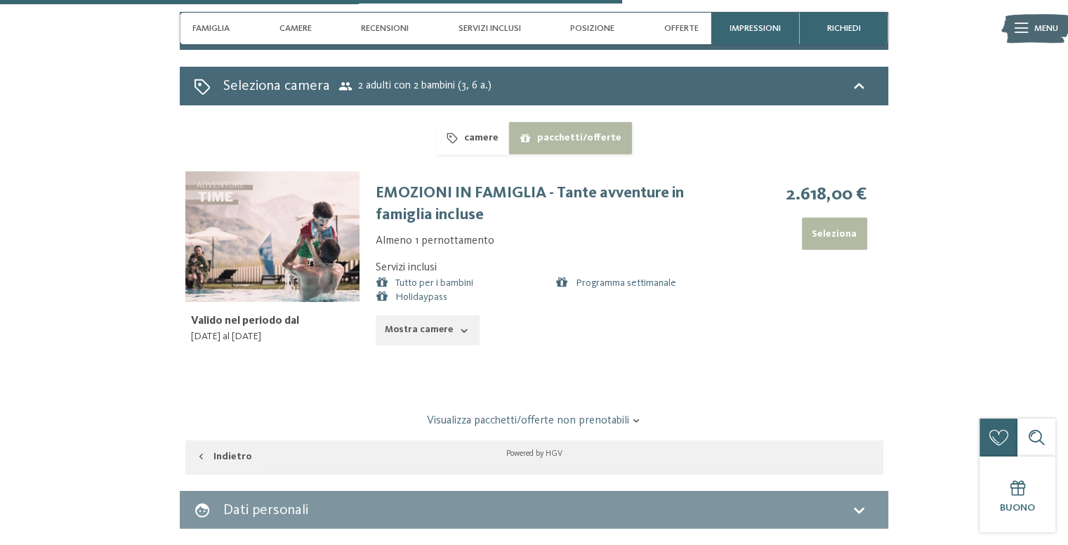
click at [835, 218] on button "Seleziona" at bounding box center [834, 234] width 65 height 32
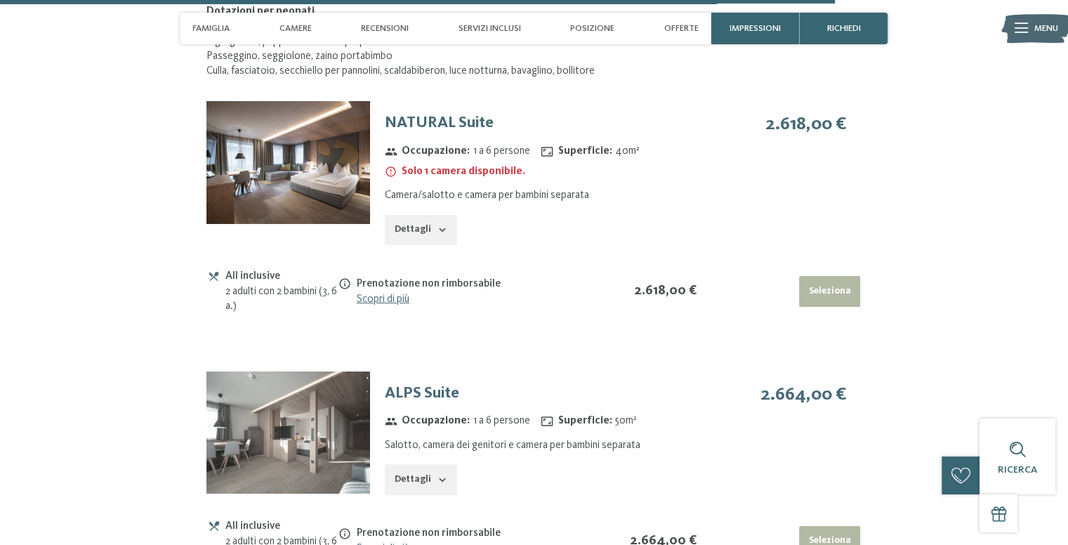
scroll to position [4721, 0]
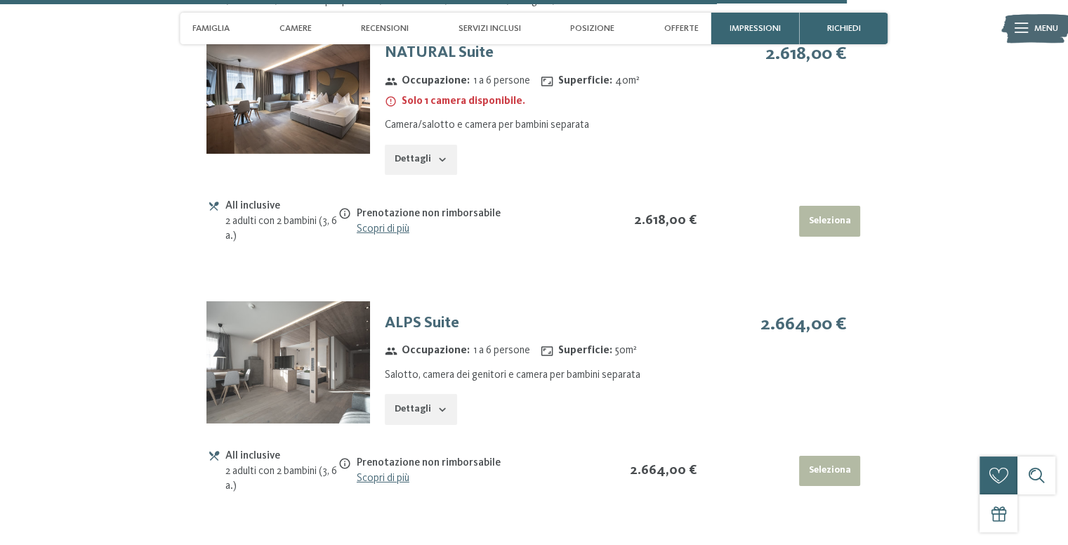
click at [256, 331] on img at bounding box center [288, 362] width 164 height 123
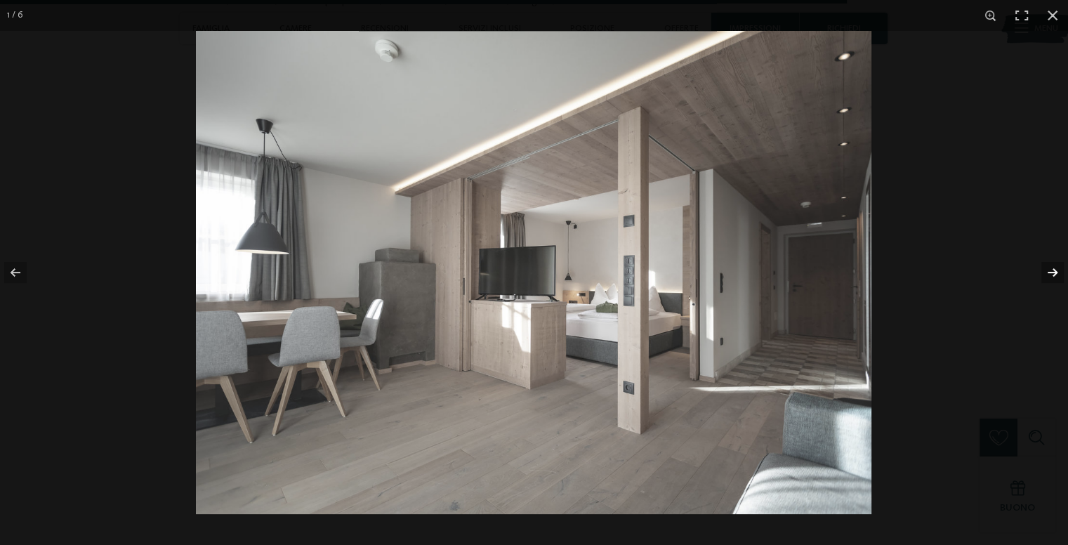
click at [1053, 273] on button "button" at bounding box center [1043, 272] width 49 height 70
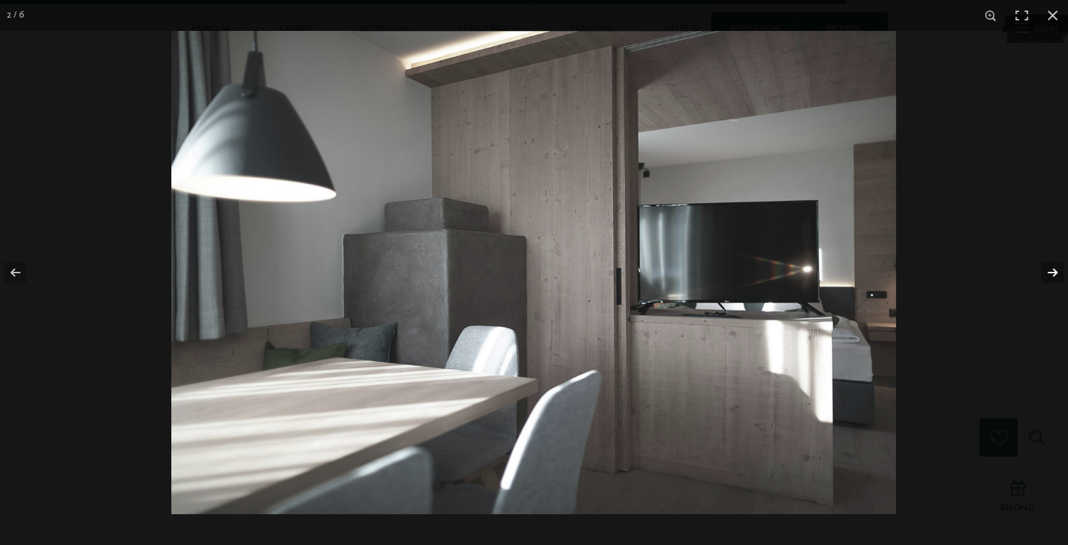
click at [1053, 273] on button "button" at bounding box center [1043, 272] width 49 height 70
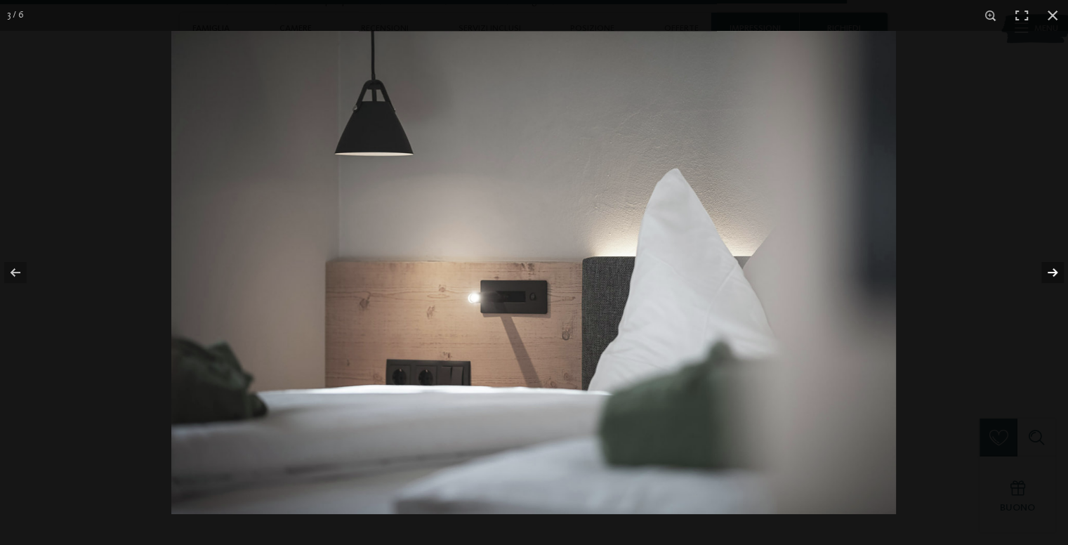
click at [1054, 273] on button "button" at bounding box center [1043, 272] width 49 height 70
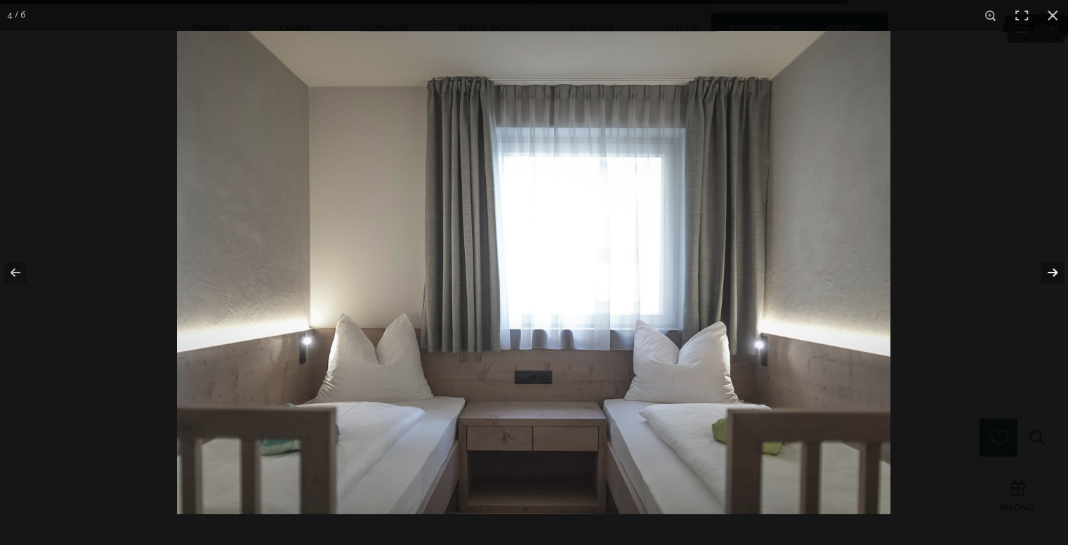
click at [1054, 273] on button "button" at bounding box center [1043, 272] width 49 height 70
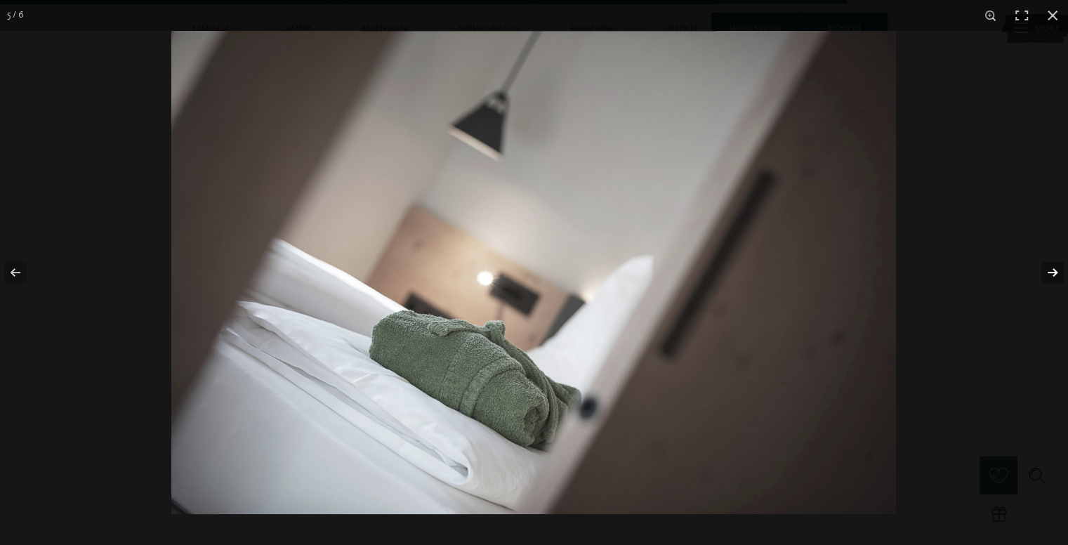
click at [1054, 273] on button "button" at bounding box center [1043, 272] width 49 height 70
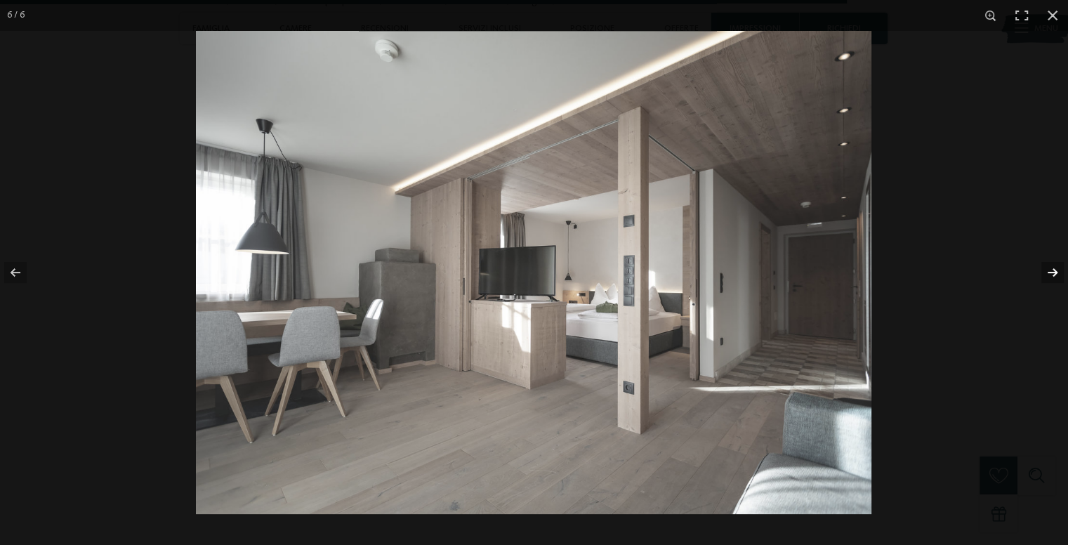
click at [1054, 273] on button "button" at bounding box center [1043, 272] width 49 height 70
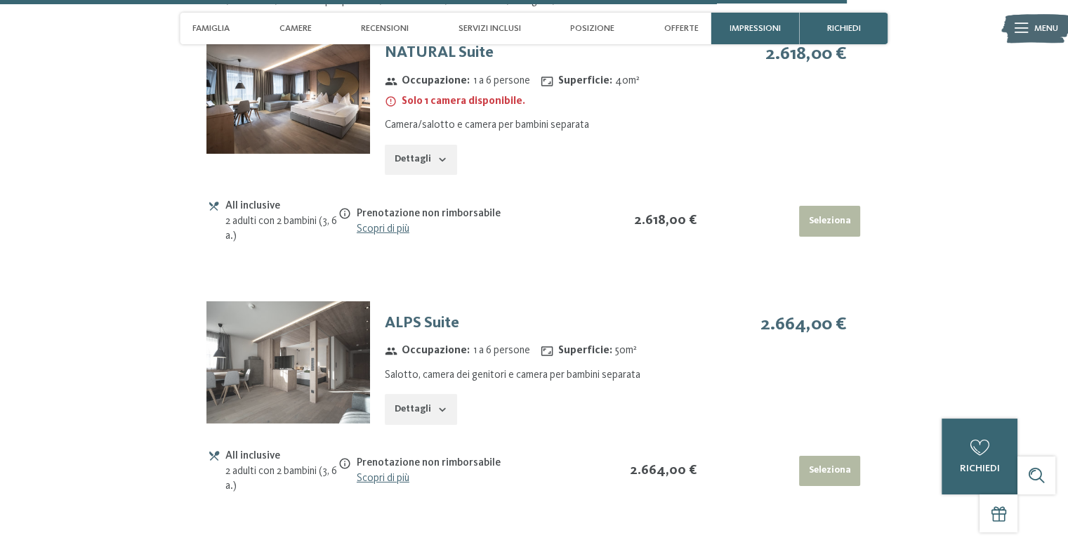
click at [0, 0] on button "button" at bounding box center [0, 0] width 0 height 0
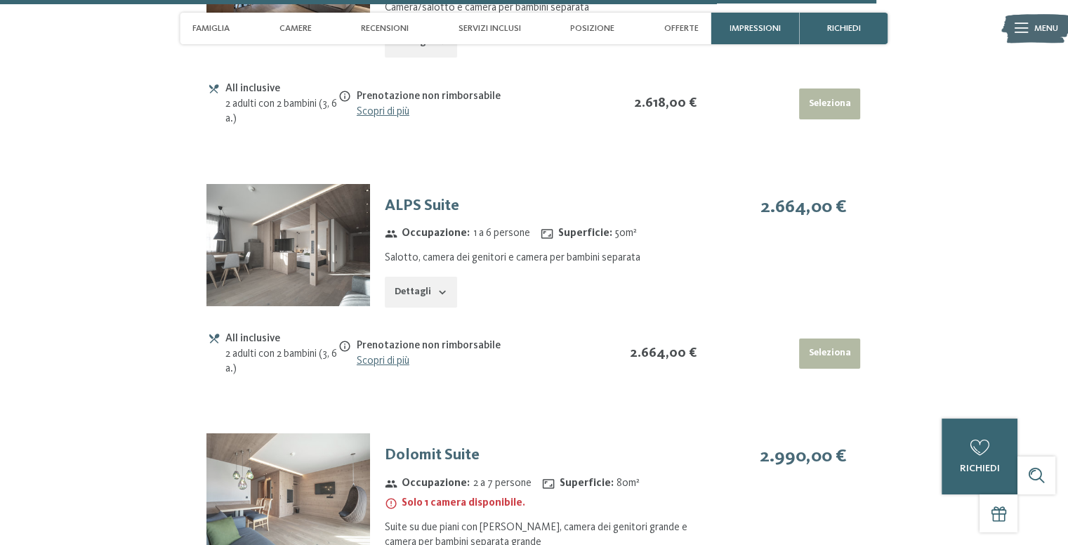
scroll to position [5001, 0]
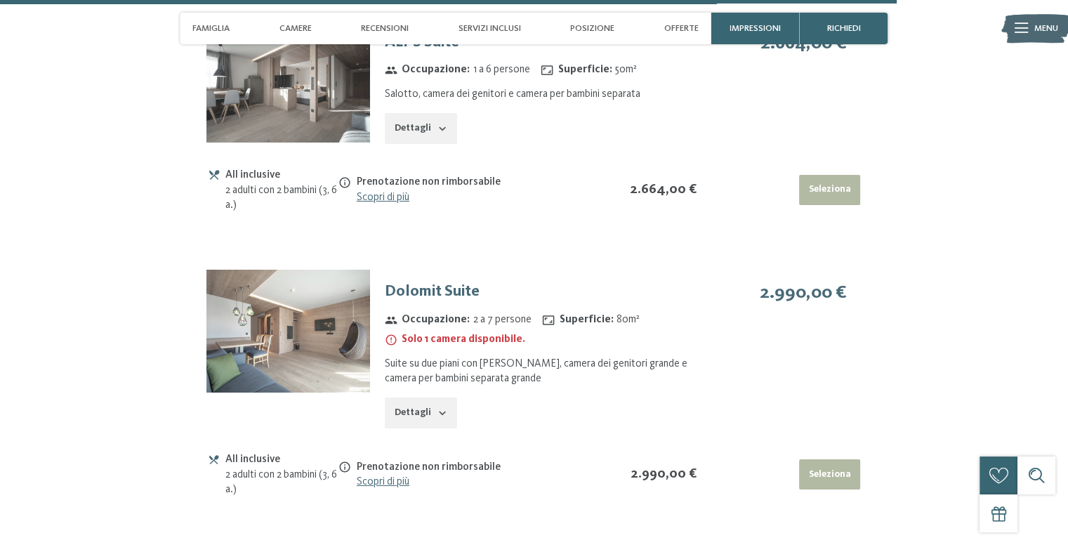
click at [298, 296] on img at bounding box center [288, 331] width 164 height 123
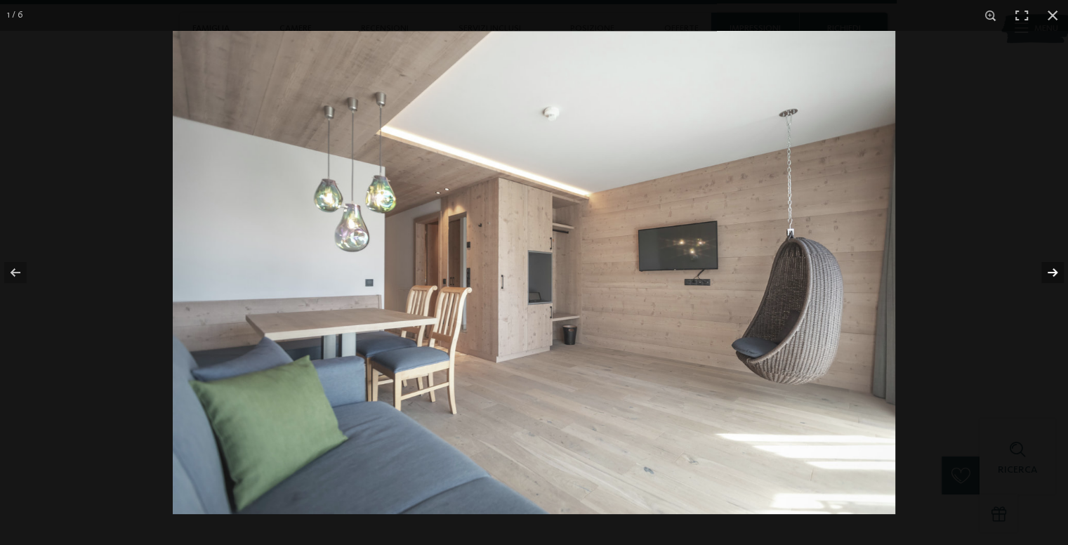
click at [1044, 268] on button "button" at bounding box center [1043, 272] width 49 height 70
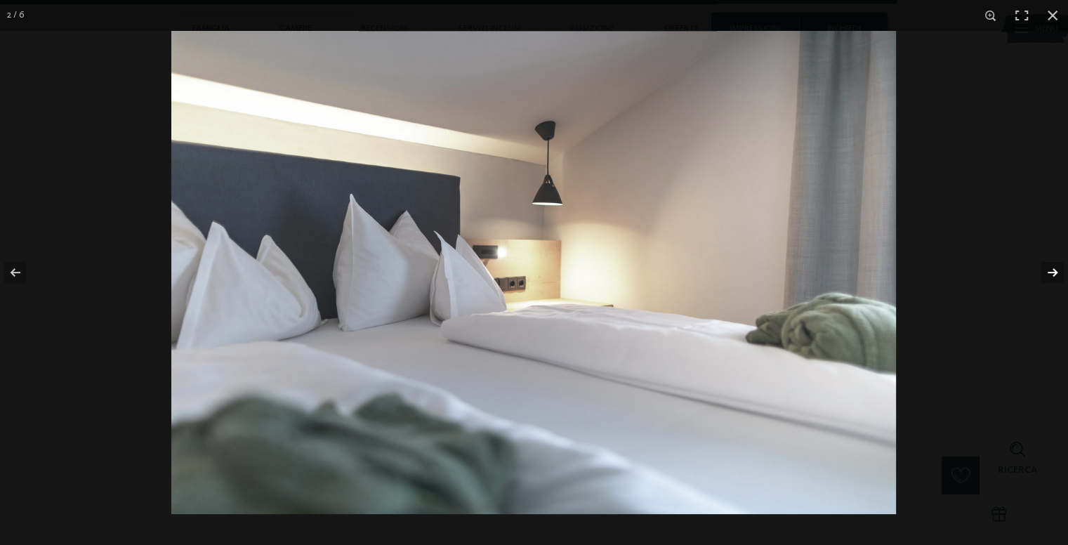
click at [1044, 268] on button "button" at bounding box center [1043, 272] width 49 height 70
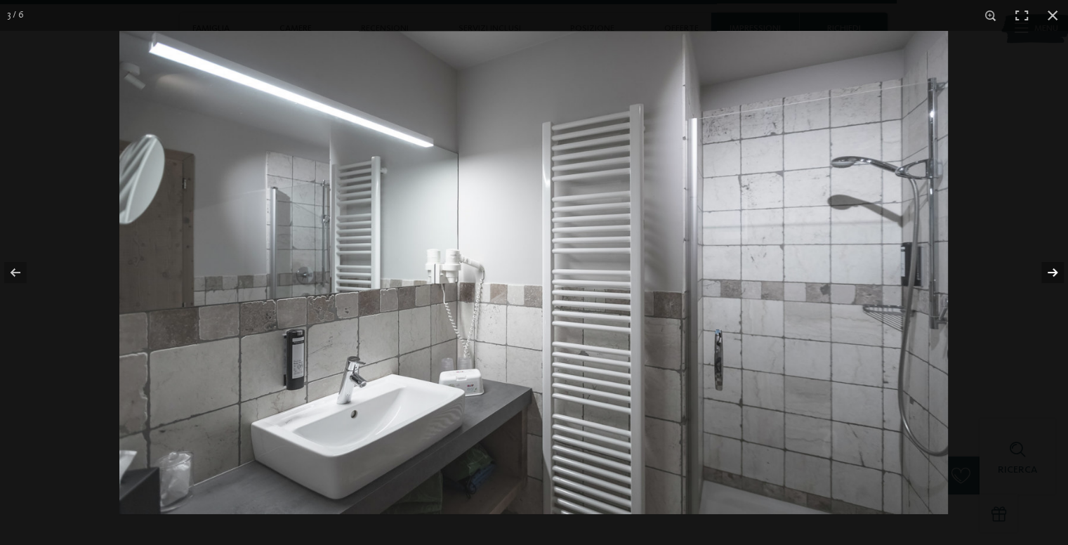
click at [1044, 268] on button "button" at bounding box center [1043, 272] width 49 height 70
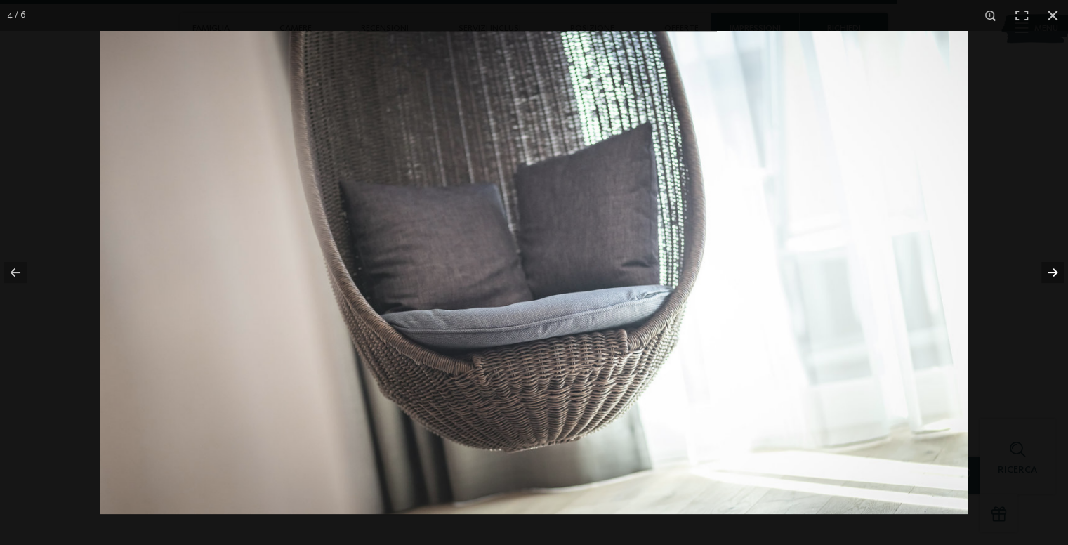
click at [1044, 268] on button "button" at bounding box center [1043, 272] width 49 height 70
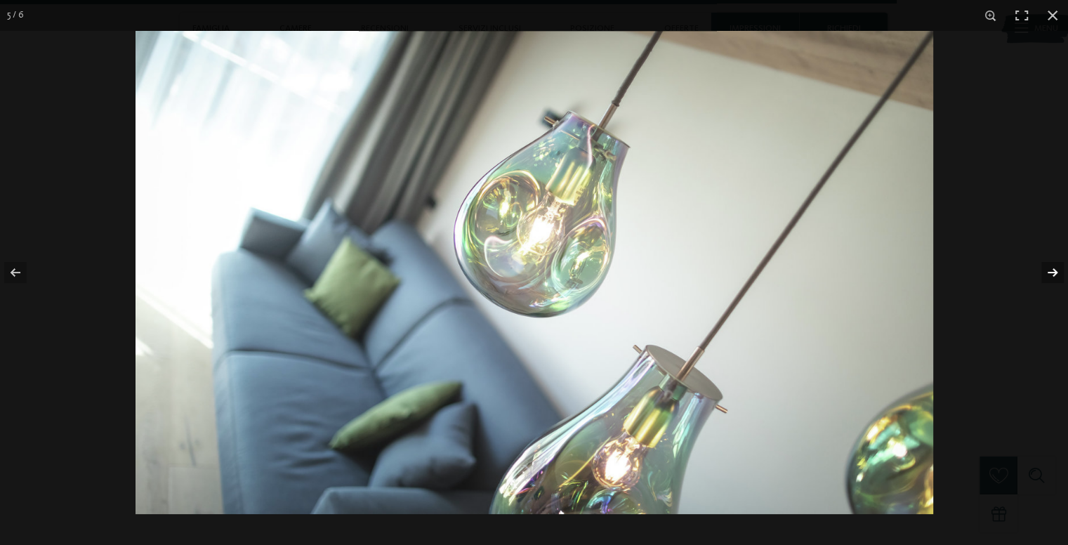
click at [1044, 268] on button "button" at bounding box center [1043, 272] width 49 height 70
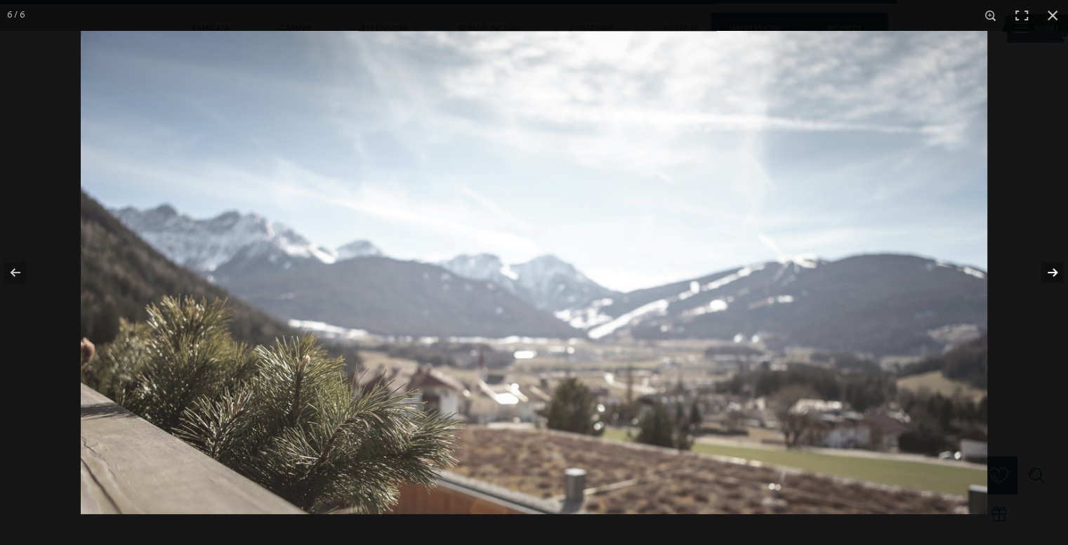
click at [1044, 268] on button "button" at bounding box center [1043, 272] width 49 height 70
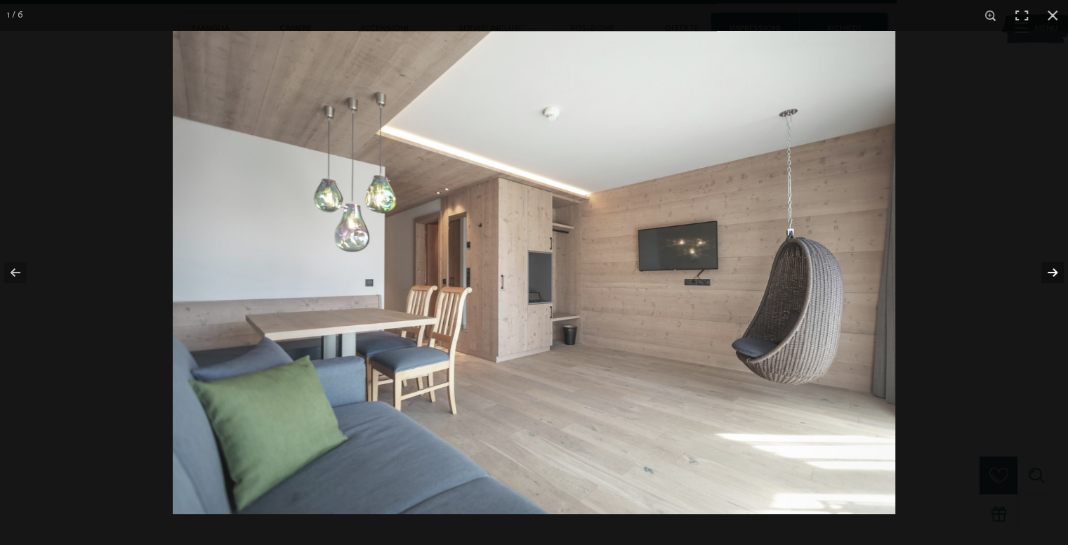
click at [1044, 268] on button "button" at bounding box center [1043, 272] width 49 height 70
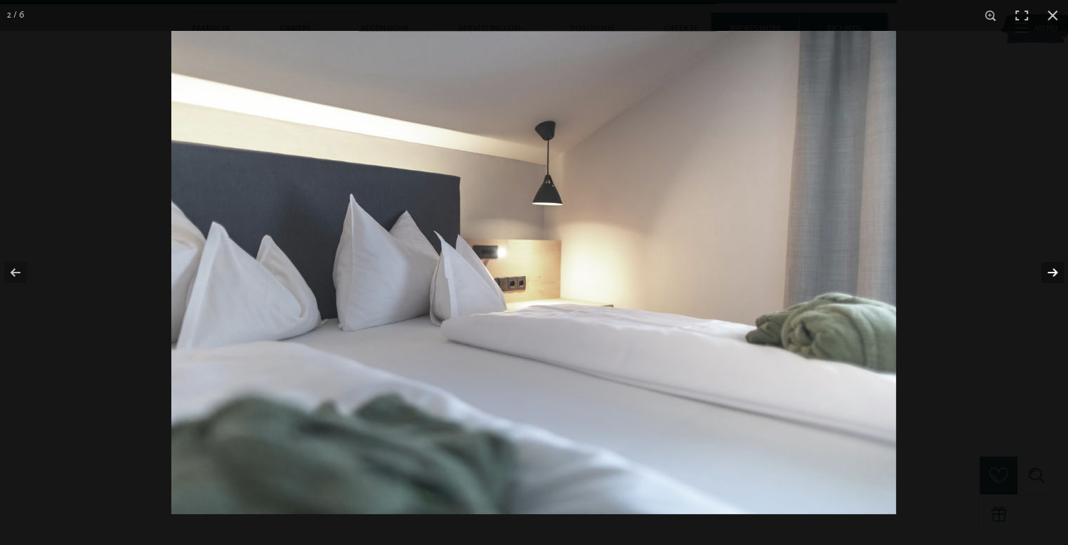
click at [1044, 268] on button "button" at bounding box center [1043, 272] width 49 height 70
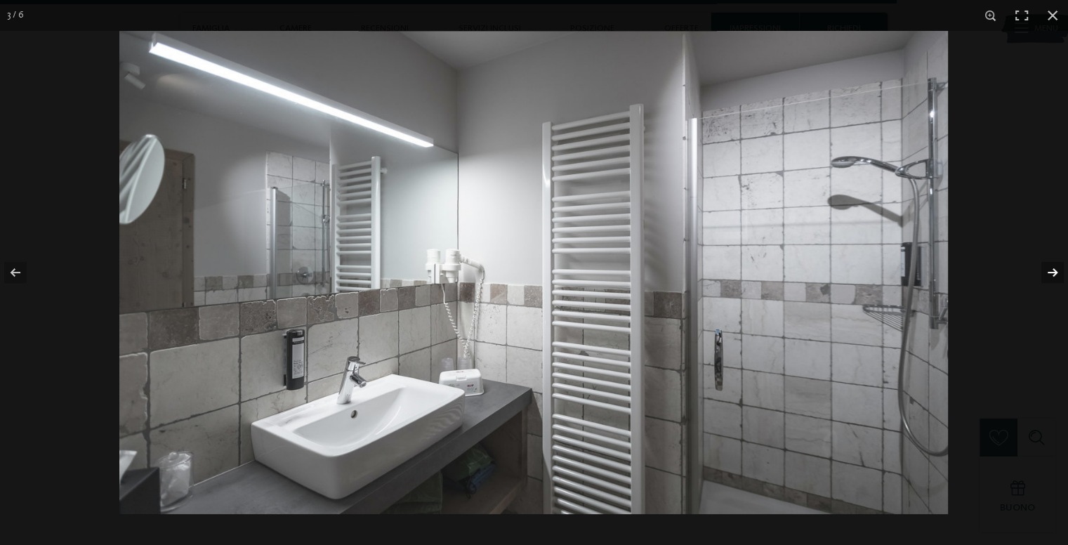
click at [1044, 268] on button "button" at bounding box center [1043, 272] width 49 height 70
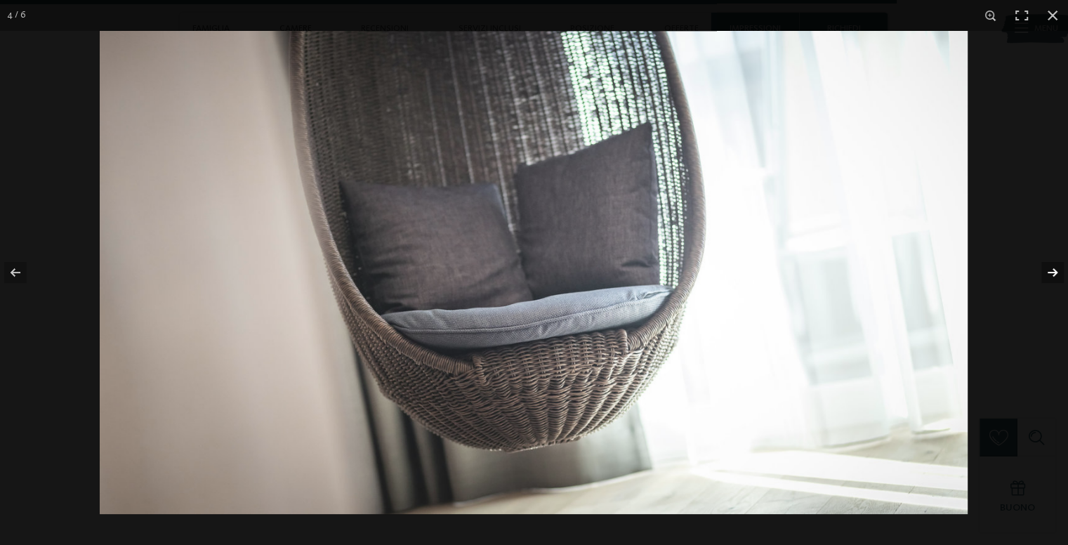
click at [1044, 268] on button "button" at bounding box center [1043, 272] width 49 height 70
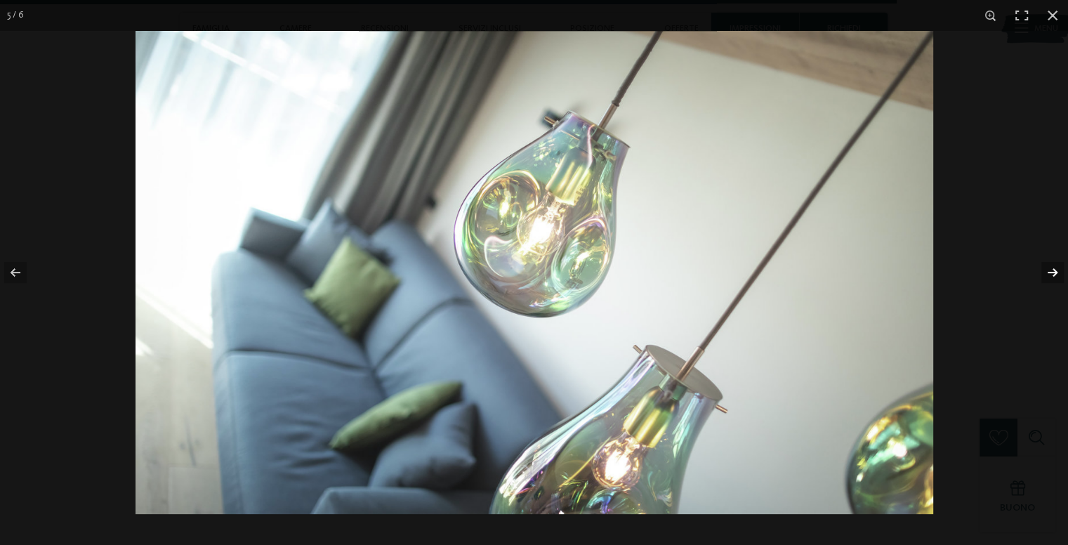
click at [1047, 266] on button "button" at bounding box center [1043, 272] width 49 height 70
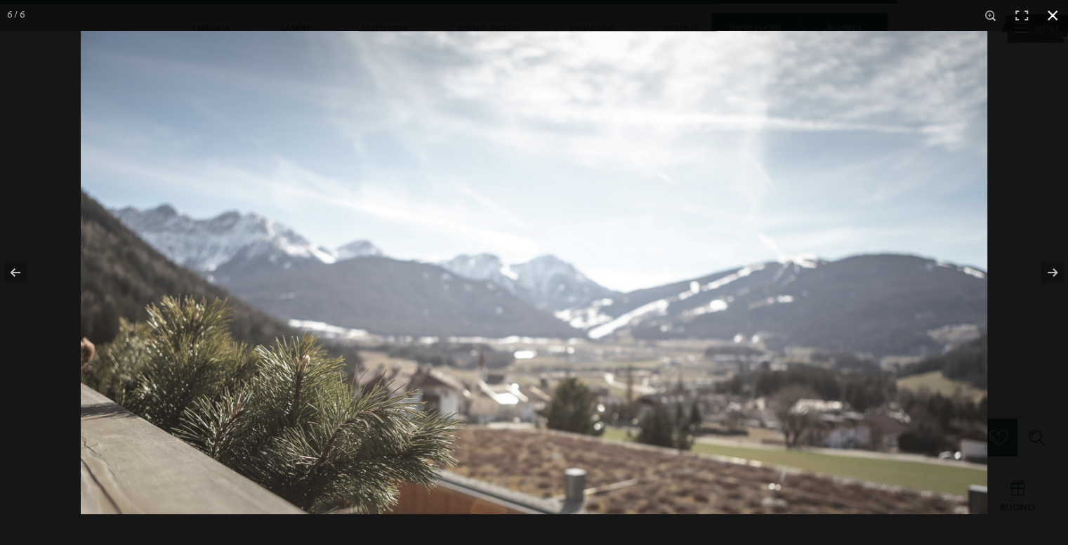
click at [1054, 19] on button "button" at bounding box center [1052, 15] width 31 height 31
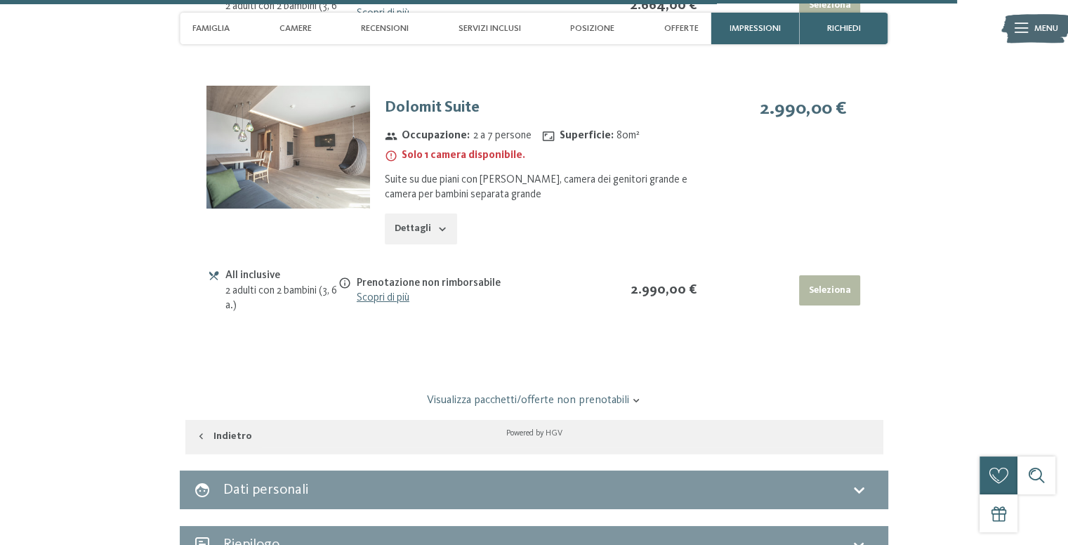
scroll to position [5352, 0]
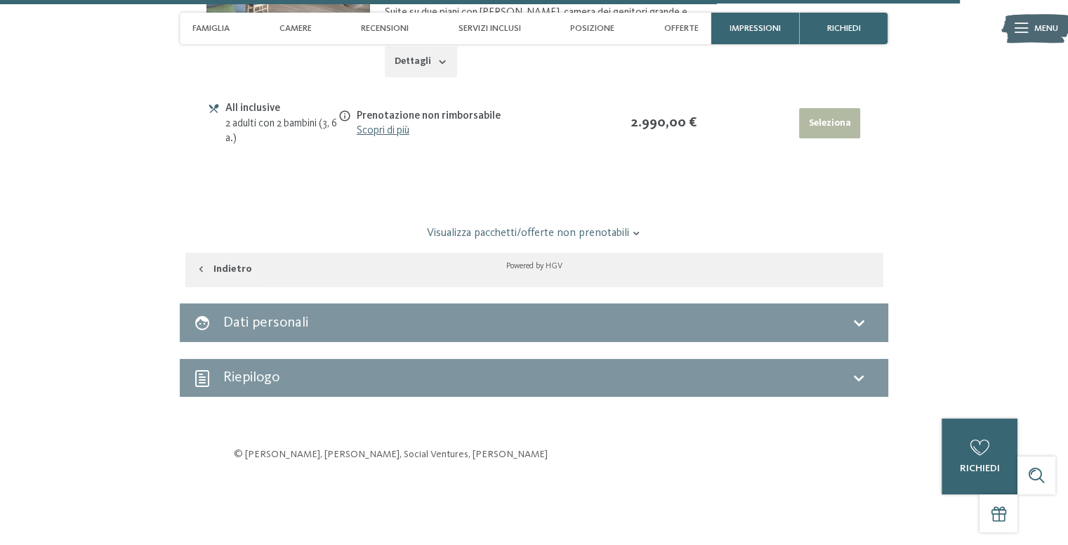
click at [847, 367] on div "Riepilogo" at bounding box center [534, 377] width 680 height 20
click at [199, 263] on icon "button" at bounding box center [201, 269] width 12 height 12
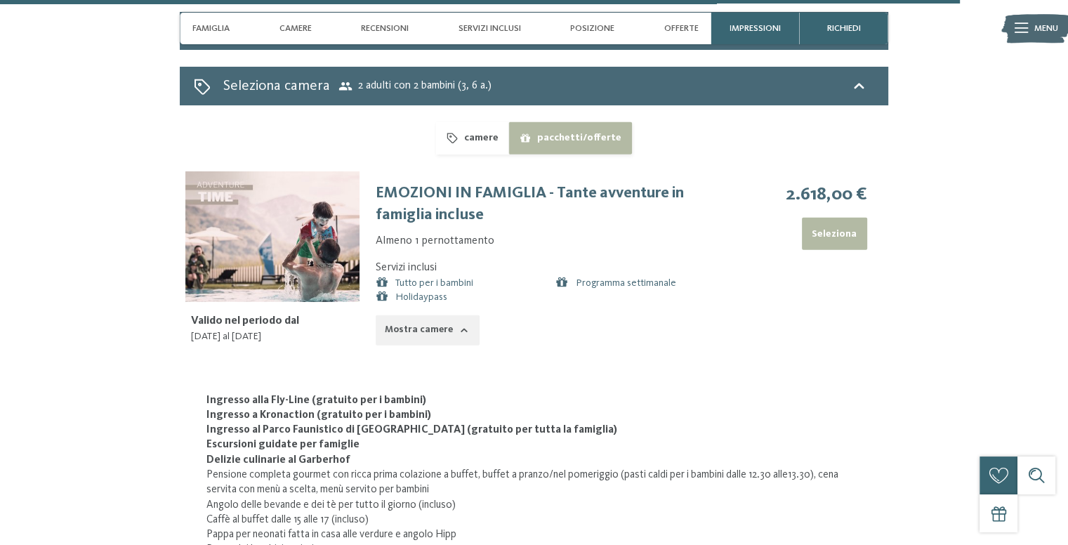
select select "*"
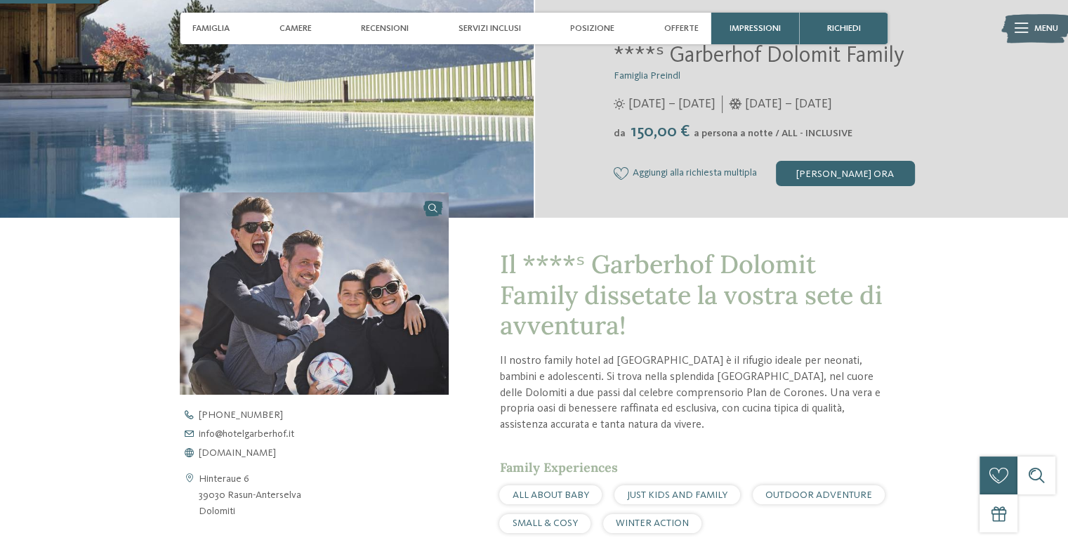
scroll to position [93, 0]
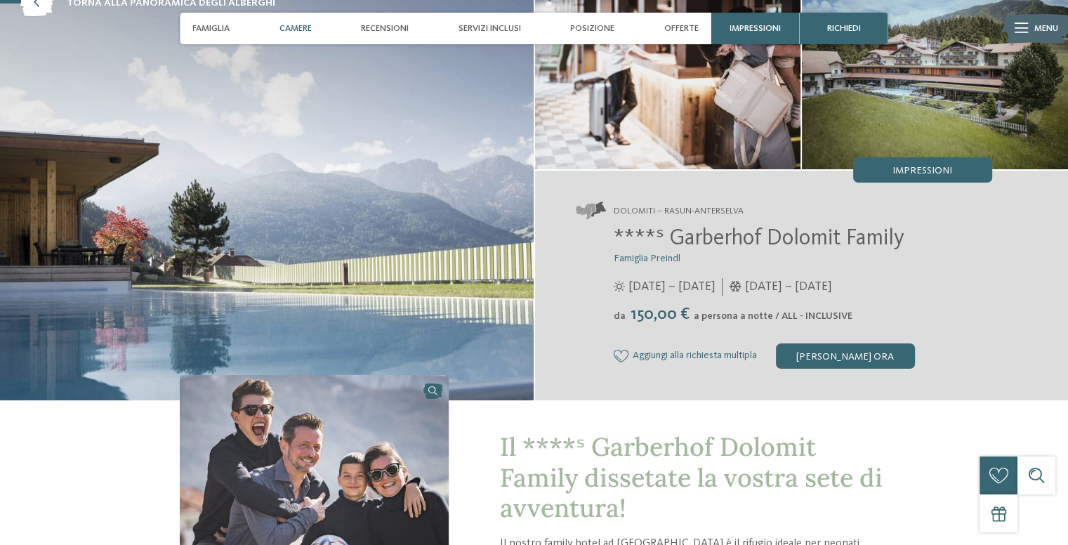
click at [298, 26] on span "Camere" at bounding box center [295, 28] width 32 height 11
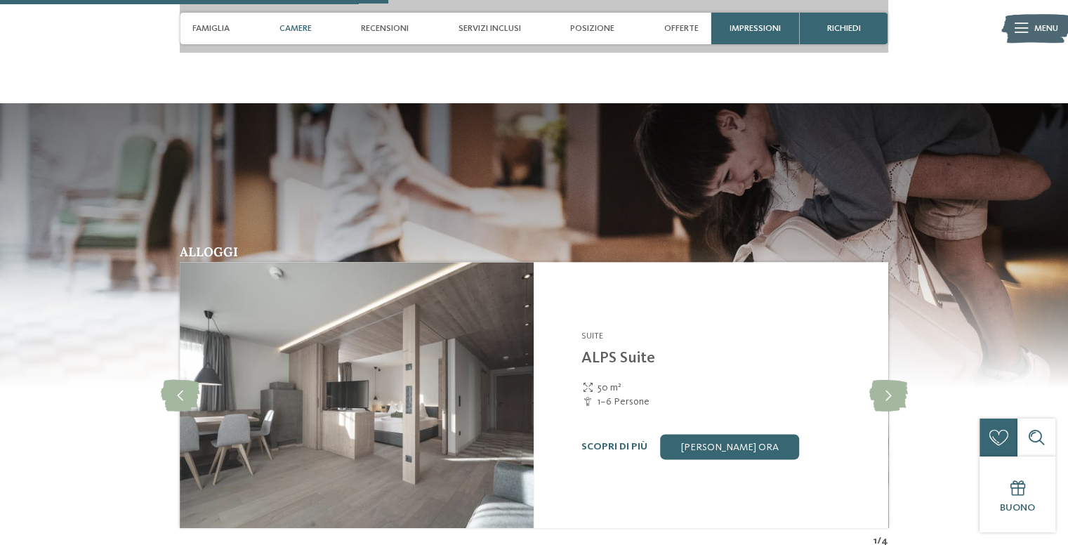
scroll to position [1754, 0]
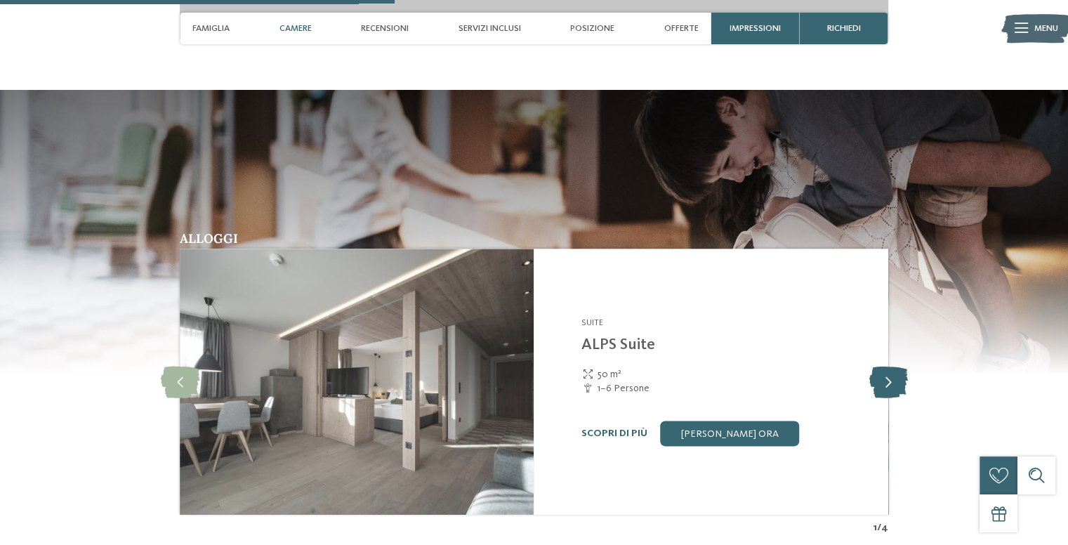
click at [893, 373] on icon at bounding box center [887, 382] width 39 height 32
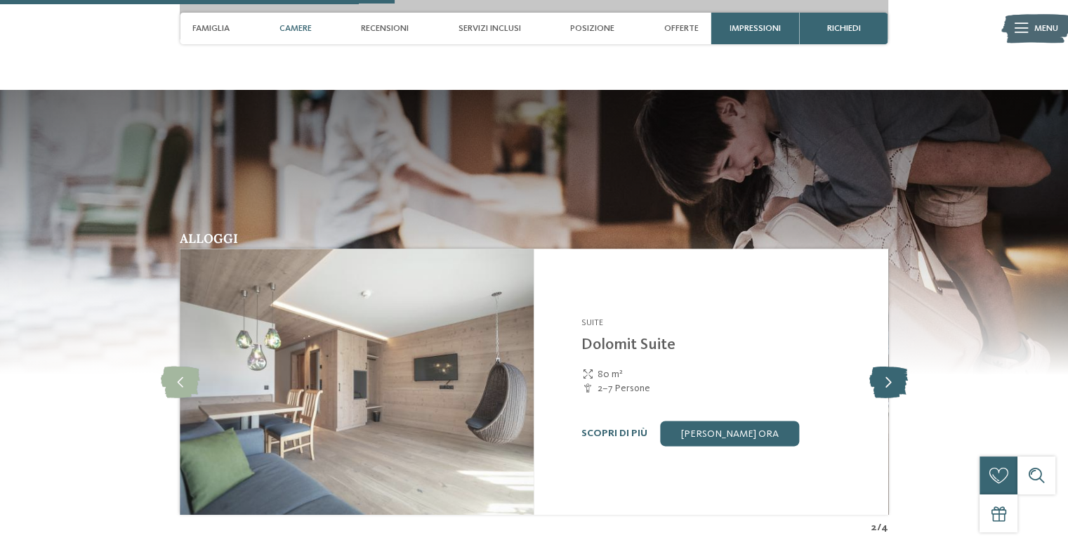
click at [893, 373] on icon at bounding box center [887, 382] width 39 height 32
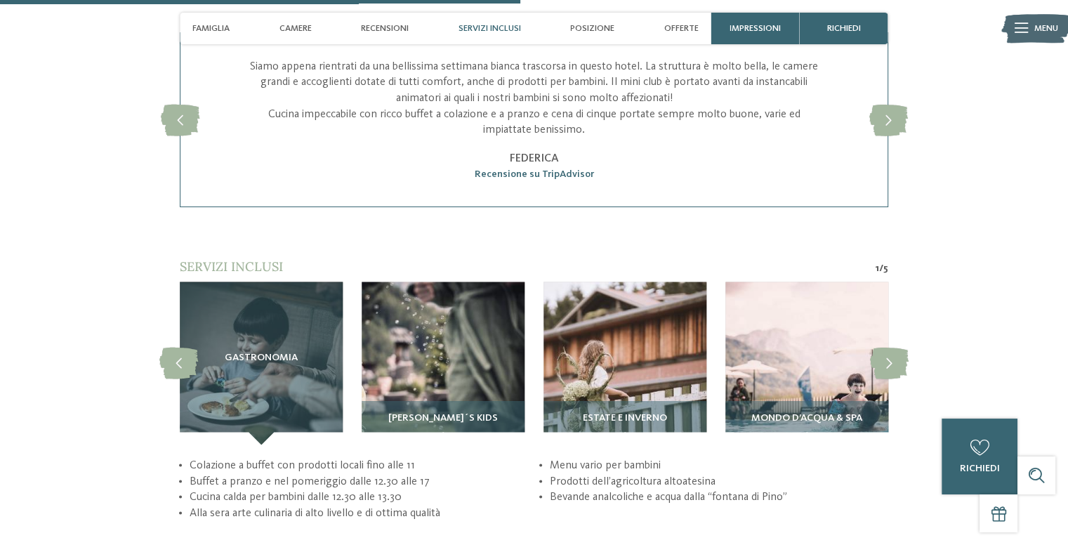
scroll to position [2316, 0]
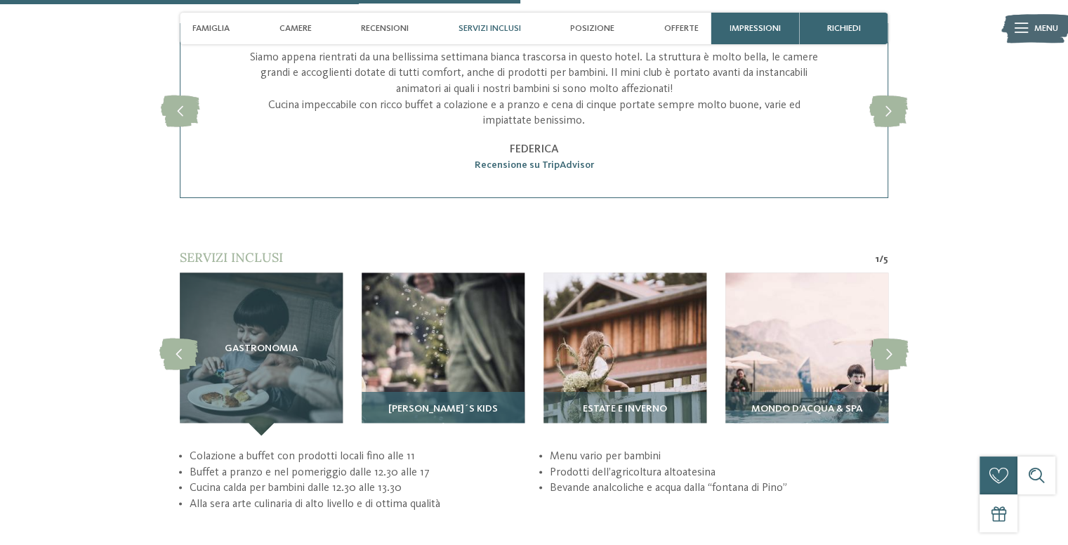
click at [449, 403] on span "[PERSON_NAME]´s Kids" at bounding box center [443, 408] width 110 height 11
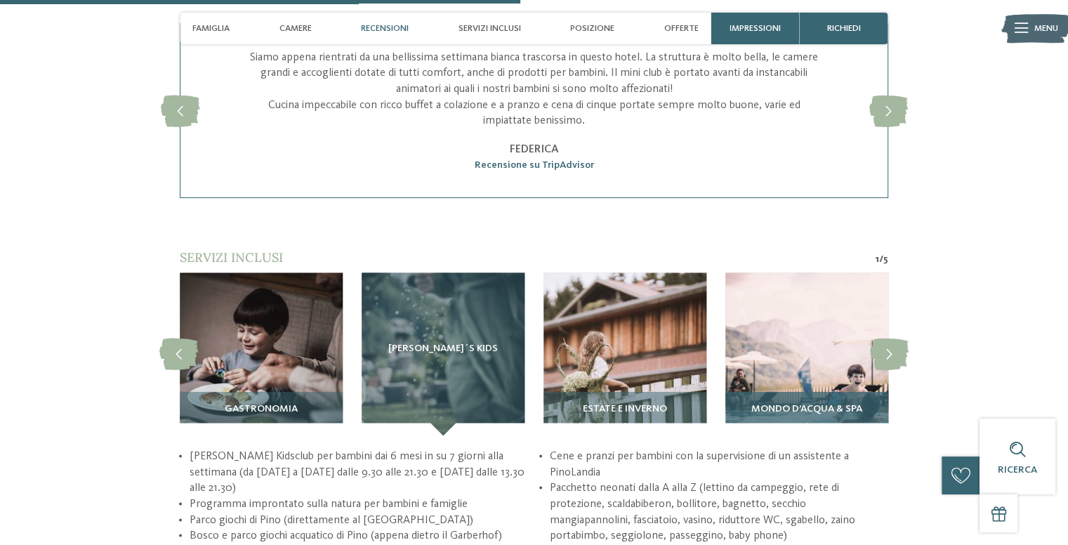
click at [835, 403] on span "Mondo d’acqua & Spa" at bounding box center [806, 408] width 111 height 11
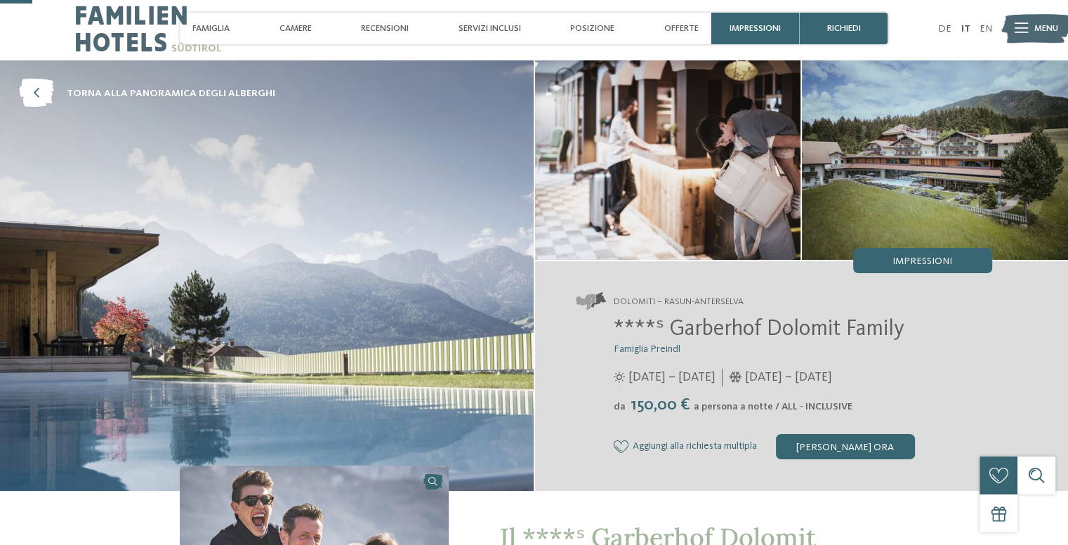
scroll to position [0, 0]
